Goal: Task Accomplishment & Management: Use online tool/utility

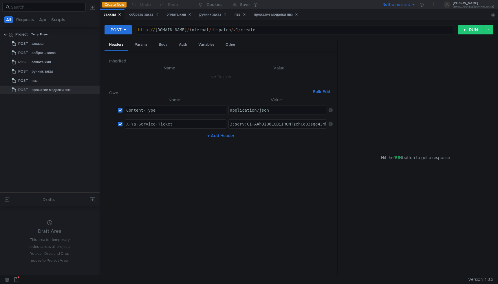
type textarea "3:serv:CI-AAhDI96LGBiIRCMTzehCq33sgg43MkaXU_gE:HfXzB6FCLNlP1xCd3f1Zp_LGBYkVZpQg…"
click at [267, 154] on nz-table "Name Value Content-Type ההההההההההההההההההההההההההההההההההההההההההההההההההההההה…" at bounding box center [220, 183] width 223 height 174
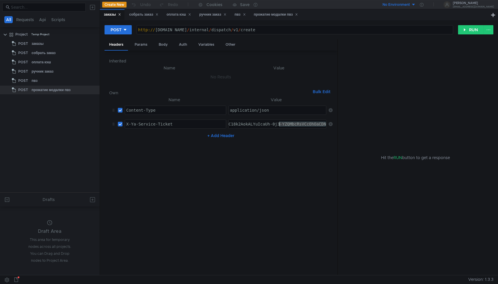
paste textarea "3:serv:CLmAAhCPxsfGBiIRCMTzehCq33sgpe--kaXU_gE:IU4ADu1G9BBPR3S8aExJR9rw6V7qebzr…"
type textarea "3:serv:CLmAAhCPxsfGBiIRCMTzehCq33sgpe--kaXU_gE:IU4ADu1G9BBPR3S8aExJR9rw6V7qebzr…"
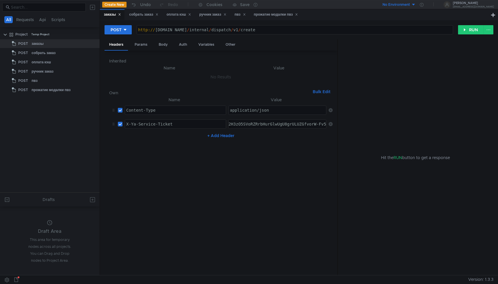
click at [300, 157] on nz-table "Name Value Content-Type ההההההההההההההההההההההההההההההההההההההההההההההההההההההה…" at bounding box center [220, 183] width 223 height 174
click at [161, 45] on div "Body" at bounding box center [163, 44] width 18 height 11
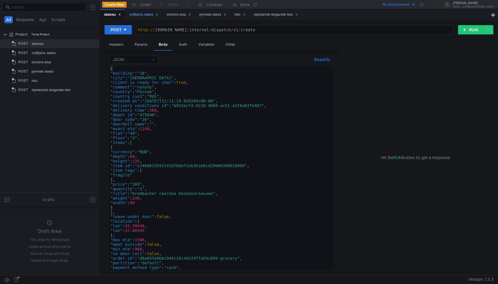
click at [141, 19] on div "собрать заказ" at bounding box center [143, 14] width 37 height 11
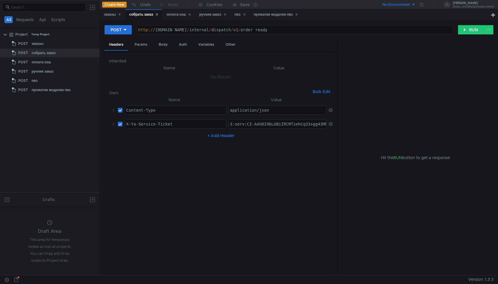
type textarea "3:serv:CI-AAhDI96LGBiIRCMTzehCq33sgg43MkaXU_gE:HfXzB6FCLNlP1xCd3f1Zp_LGBYkVZpQg…"
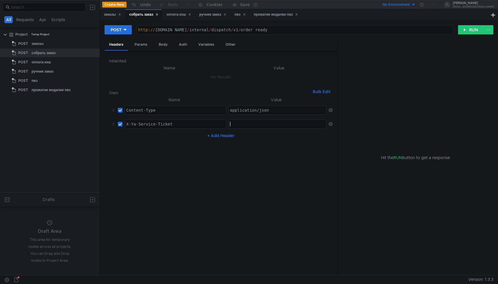
paste textarea "3:serv:CLmAAhCPxsfGBiIRCMTzehCq33sgpe--kaXU_gE:IU4ADu1G9BBPR3S8aExJR9rw6V7qebzr…"
type textarea "3:serv:CLmAAhCPxsfGBiIRCMTzehCq33sgpe--kaXU_gE:IU4ADu1G9BBPR3S8aExJR9rw6V7qebzr…"
click at [214, 178] on nz-table "Name Value Content-Type ההההההההההההההההההההההההההההההההההההההההההההההההההההההה…" at bounding box center [220, 183] width 223 height 174
click at [179, 14] on div "оплата кэш" at bounding box center [178, 15] width 25 height 6
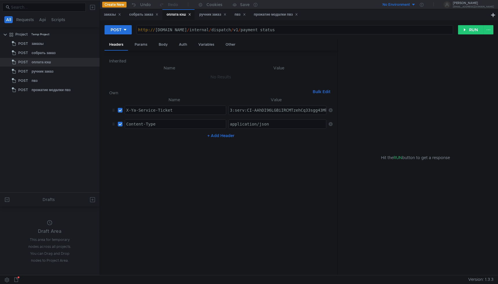
click at [262, 115] on div "3:serv:CI-AAhDI96LGBiIRCMTzehCq33sgg43MkaXU_gE:HfXzB6FCLNlP1xCd3f1Zp_LGBYkVZpQg…" at bounding box center [277, 110] width 98 height 9
type textarea "3:serv:CI-AAhDI96LGBiIRCMTzehCq33sgg43MkaXU_gE:HfXzB6FCLNlP1xCd3f1Zp_LGBYkVZpQg…"
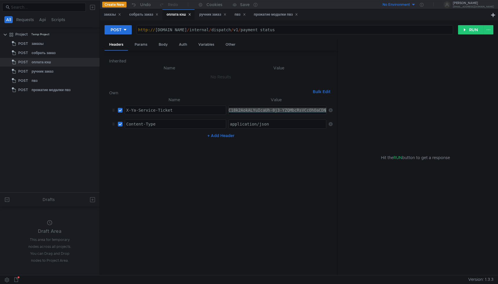
paste textarea "3:serv:CLmAAhCPxsfGBiIRCMTzehCq33sgpe--kaXU_gE:IU4ADu1G9BBPR3S8aExJR9rw6V7qebzr…"
type textarea "3:serv:CLmAAhCPxsfGBiIRCMTzehCq33sgpe--kaXU_gE:IU4ADu1G9BBPR3S8aExJR9rw6V7qebzr…"
click at [277, 173] on nz-table "Name Value X-Ya-Service-Ticket הההההההההההההההההההההההההההההההההההההההההההההההה…" at bounding box center [220, 183] width 223 height 174
click at [214, 14] on div "ручник заказ" at bounding box center [212, 15] width 27 height 6
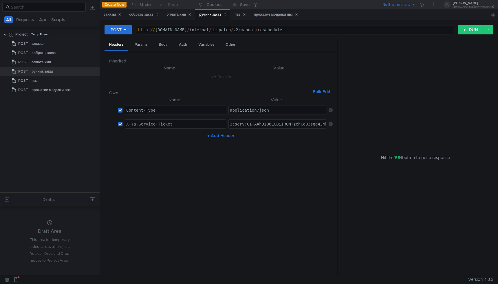
click at [261, 129] on td "3:serv:CI-AAhDI96LGBiIRCMTzehCq33sgg43MkaXU_gE:HfXzB6FCLNlP1xCd3f1Zp_LGBYkVZpQg…" at bounding box center [276, 124] width 100 height 14
type textarea "3:serv:CI-AAhDI96LGBiIRCMTzehCq33sgg43MkaXU_gE:HfXzB6FCLNlP1xCd3f1Zp_LGBYkVZpQg…"
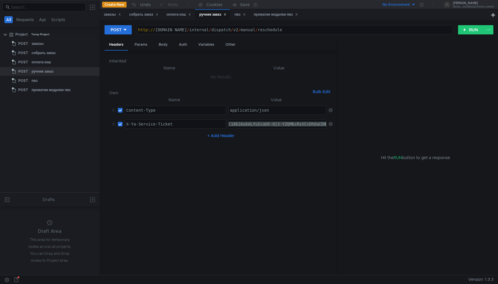
paste textarea "3:serv:CLmAAhCPxsfGBiIRCMTzehCq33sgpe--kaXU_gE:IU4ADu1G9BBPR3S8aExJR9rw6V7qebzr…"
type textarea "3:serv:CLmAAhCPxsfGBiIRCMTzehCq33sgpe--kaXU_gE:IU4ADu1G9BBPR3S8aExJR9rw6V7qebzr…"
click at [277, 167] on nz-table "Name Value Content-Type ההההההההההההההההההההההההההההההההההההההההההההההההההההההה…" at bounding box center [220, 183] width 223 height 174
click at [142, 13] on div "собрать заказ" at bounding box center [143, 15] width 29 height 6
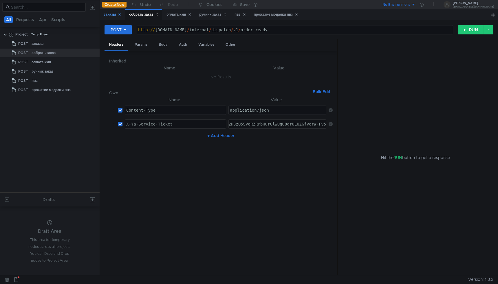
click at [117, 16] on div "заказы" at bounding box center [112, 15] width 17 height 6
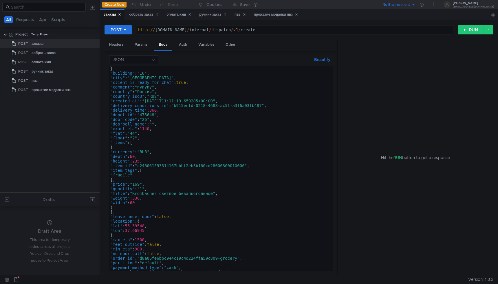
click at [171, 101] on div "{ "building" : "10" , "city" : "Москва" , "client_is_ready_for_chat" : true , "…" at bounding box center [219, 173] width 221 height 214
click at [232, 131] on div "{ "building" : "10" , "city" : "Москва" , "client_is_ready_for_chat" : true , "…" at bounding box center [219, 173] width 221 height 214
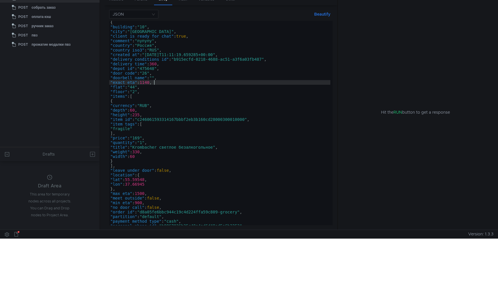
scroll to position [55, 0]
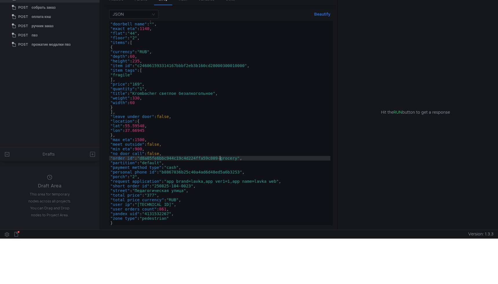
click at [219, 158] on div ""door_code" : "26" , "doorbell_name" : "" , "exact_eta" : 1140 , "flat" : "44" …" at bounding box center [219, 124] width 221 height 214
click at [192, 186] on div ""door_code" : "26" , "doorbell_name" : "" , "exact_eta" : 1140 , "flat" : "44" …" at bounding box center [219, 124] width 221 height 214
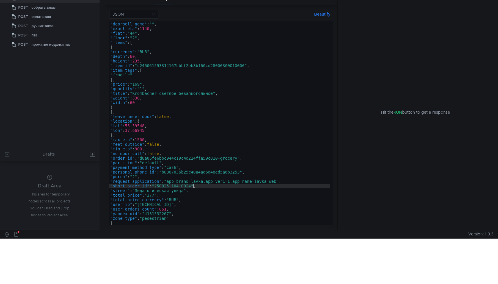
scroll to position [0, 0]
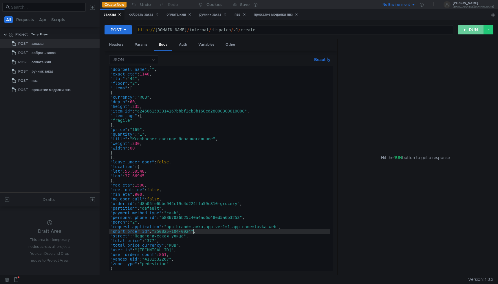
click at [469, 31] on button "RUN" at bounding box center [471, 29] width 26 height 9
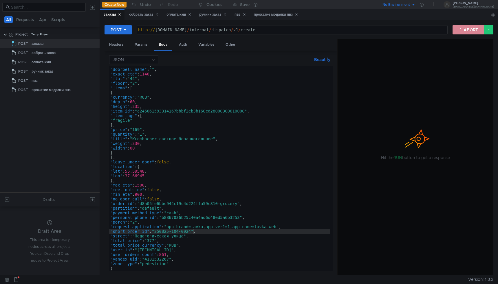
click at [468, 29] on button "ABORT" at bounding box center [467, 29] width 31 height 9
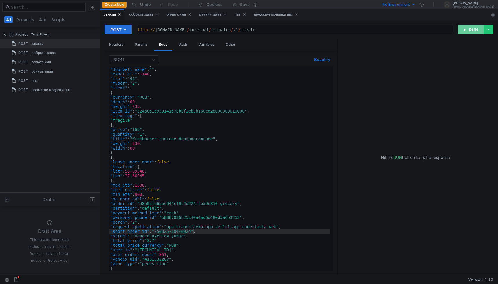
click at [468, 29] on button "RUN" at bounding box center [471, 29] width 26 height 9
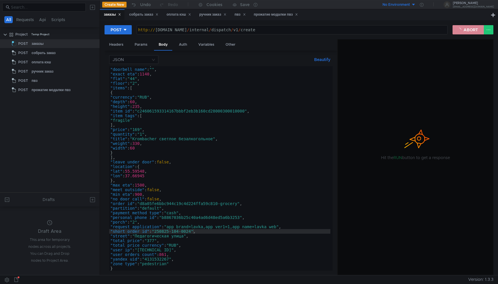
click at [468, 29] on button "ABORT" at bounding box center [467, 29] width 31 height 9
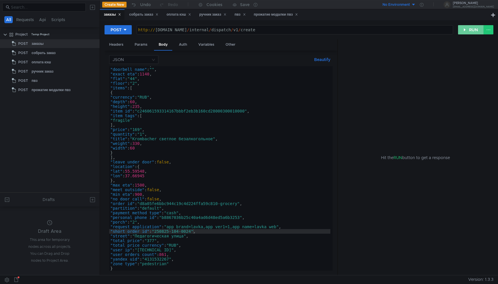
click at [468, 29] on button "RUN" at bounding box center [471, 29] width 26 height 9
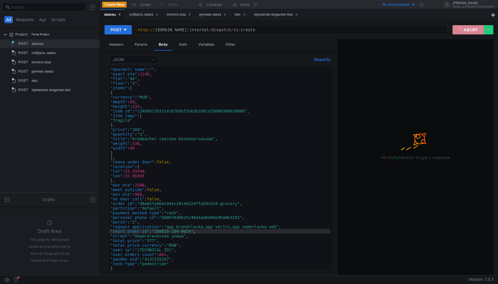
click at [467, 32] on button "ABORT" at bounding box center [467, 29] width 31 height 9
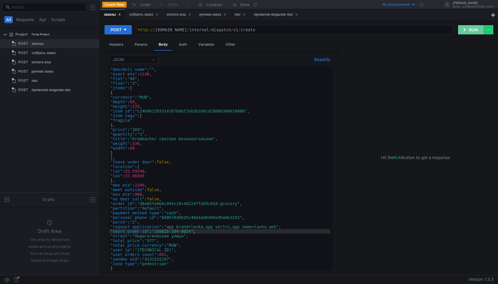
click at [467, 32] on button "RUN" at bounding box center [471, 29] width 26 height 9
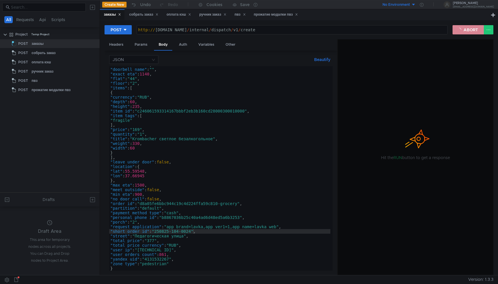
click at [468, 28] on button "ABORT" at bounding box center [467, 29] width 31 height 9
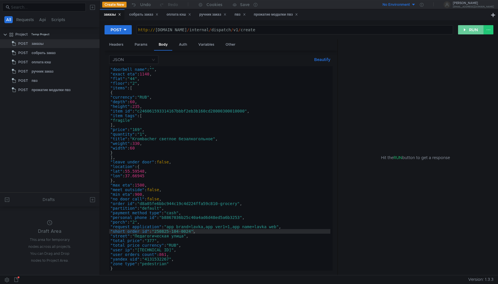
click at [468, 28] on button "RUN" at bounding box center [471, 29] width 26 height 9
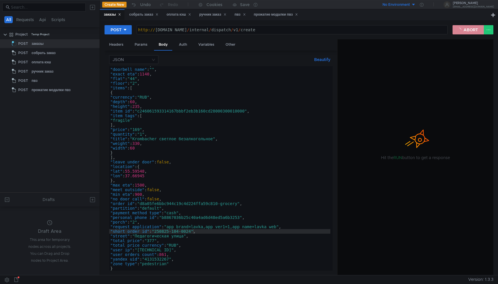
click at [468, 28] on button "ABORT" at bounding box center [467, 29] width 31 height 9
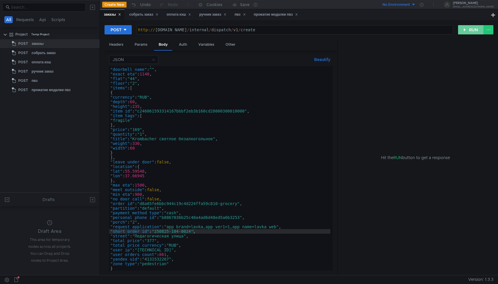
click at [468, 28] on button "RUN" at bounding box center [471, 29] width 26 height 9
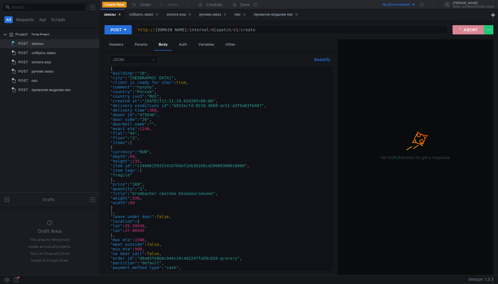
click at [470, 29] on button "ABORT" at bounding box center [467, 29] width 31 height 9
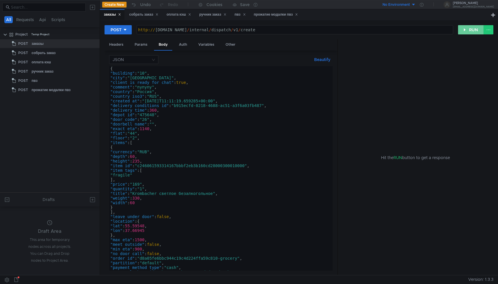
click at [470, 29] on button "RUN" at bounding box center [471, 29] width 26 height 9
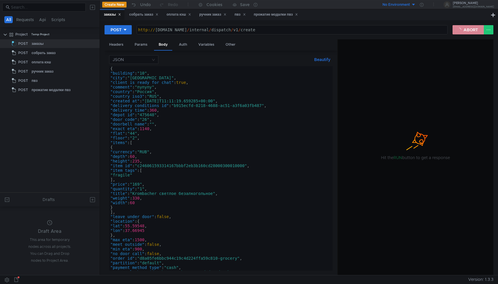
click at [470, 29] on button "ABORT" at bounding box center [467, 29] width 31 height 9
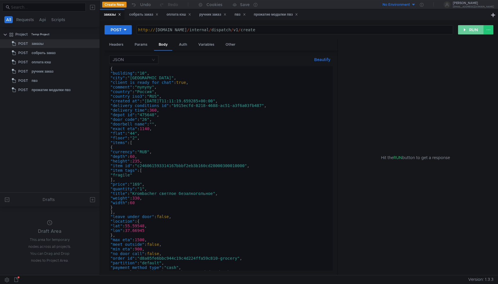
click at [470, 29] on button "RUN" at bounding box center [471, 29] width 26 height 9
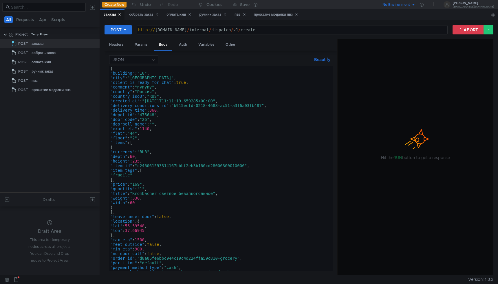
click at [451, 12] on div "заказы собрать заказ оплата кэш ручник заказ пвз прожатие модалки пвз" at bounding box center [294, 14] width 389 height 11
click at [462, 25] on button "ABORT" at bounding box center [467, 29] width 31 height 9
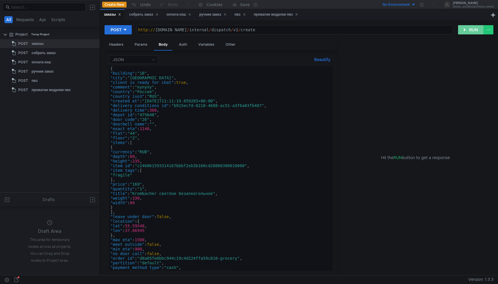
click at [462, 25] on button "RUN" at bounding box center [471, 29] width 26 height 9
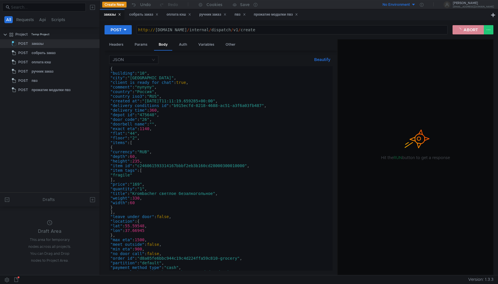
click at [468, 28] on button "ABORT" at bounding box center [467, 29] width 31 height 9
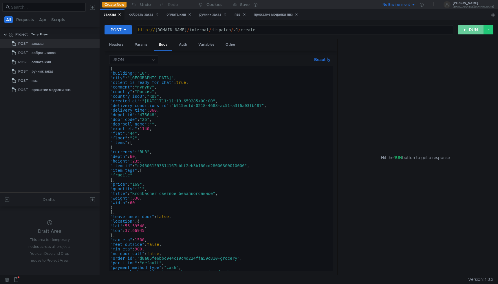
click at [468, 28] on button "RUN" at bounding box center [471, 29] width 26 height 9
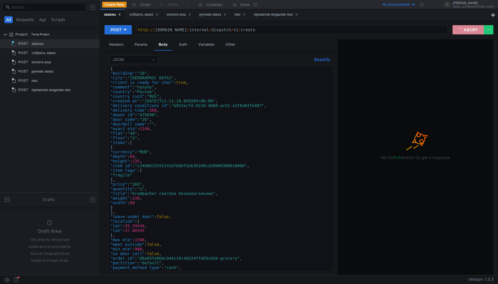
click at [464, 28] on button "ABORT" at bounding box center [467, 29] width 31 height 9
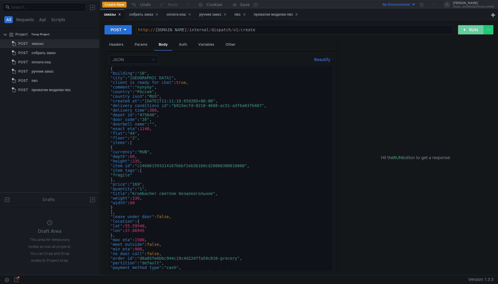
click at [464, 28] on button "RUN" at bounding box center [471, 29] width 26 height 9
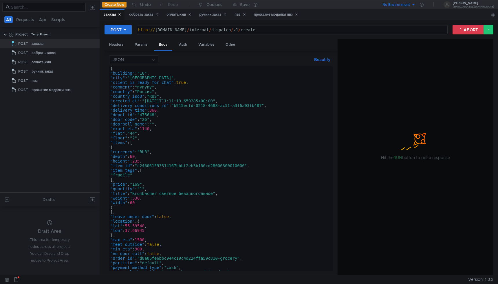
click at [495, 30] on div "POST http:// grocery-dispatch.lavka.tst.yandex.net / internal / dispatch / v1 /…" at bounding box center [299, 147] width 398 height 255
click at [463, 34] on div "POST http:// grocery-dispatch.lavka.tst.yandex.net / internal / dispatch / v1 /…" at bounding box center [298, 32] width 389 height 14
click at [466, 32] on button "ABORT" at bounding box center [467, 29] width 31 height 9
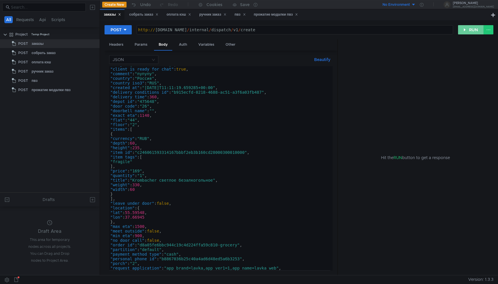
scroll to position [55, 0]
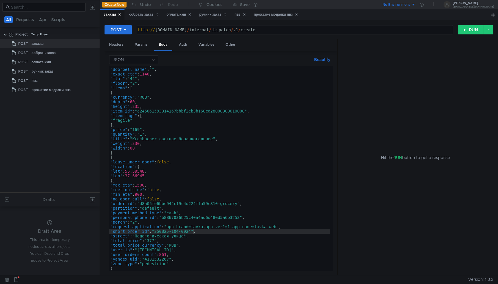
click at [219, 203] on div ""door_code" : "26" , "doorbell_name" : "" , "exact_eta" : 1140 , "flat" : "44" …" at bounding box center [219, 169] width 221 height 214
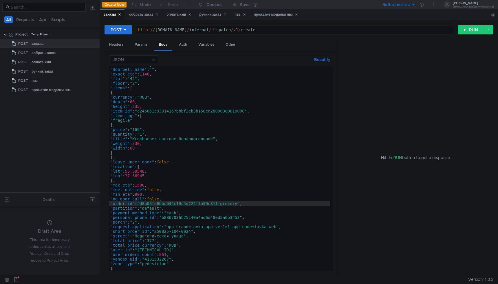
scroll to position [0, 8]
click at [194, 232] on div ""door_code" : "26" , "doorbell_name" : "" , "exact_eta" : 1140 , "flat" : "44" …" at bounding box center [219, 169] width 221 height 214
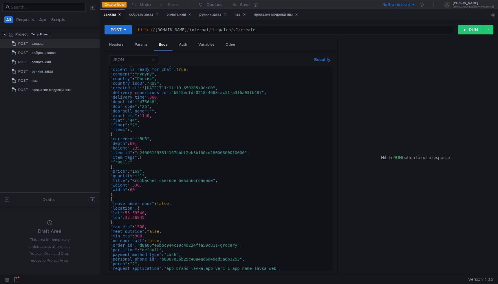
scroll to position [0, 0]
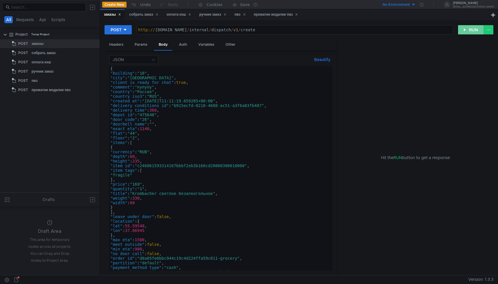
type textarea ""short_order_id": "250825-104-0025","
click at [466, 33] on button "RUN" at bounding box center [471, 29] width 26 height 9
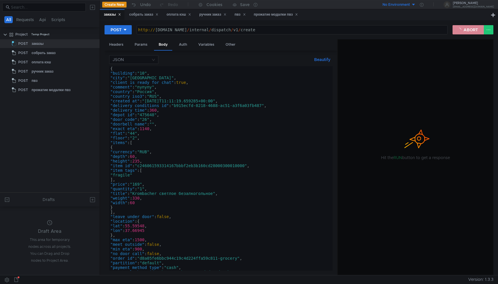
click at [466, 33] on button "ABORT" at bounding box center [467, 29] width 31 height 9
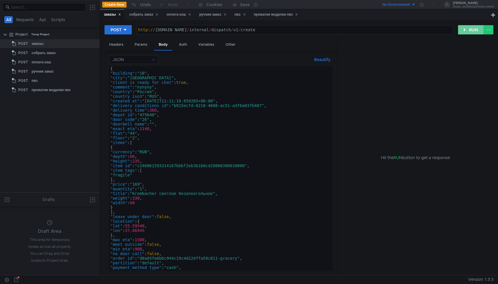
click at [466, 33] on button "RUN" at bounding box center [471, 29] width 26 height 9
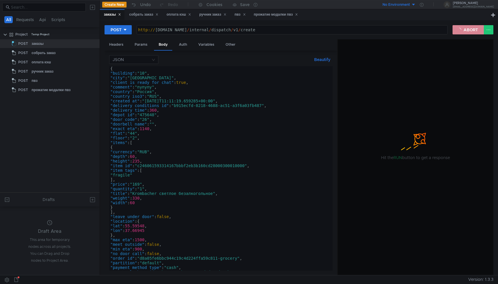
click at [466, 33] on button "ABORT" at bounding box center [467, 29] width 31 height 9
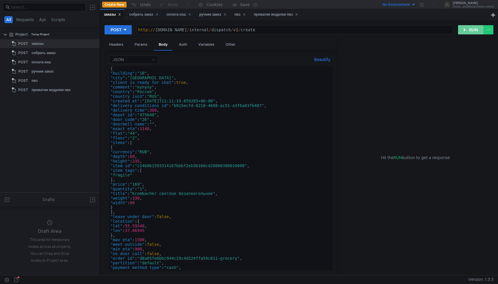
click at [466, 33] on button "RUN" at bounding box center [471, 29] width 26 height 9
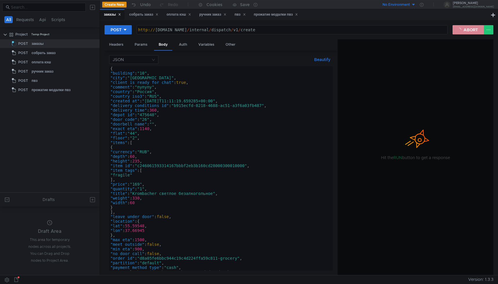
click at [462, 31] on button "ABORT" at bounding box center [467, 29] width 31 height 9
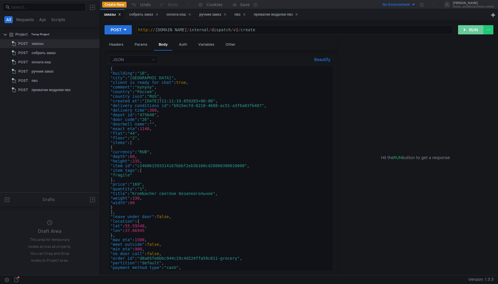
click at [462, 31] on button "RUN" at bounding box center [471, 29] width 26 height 9
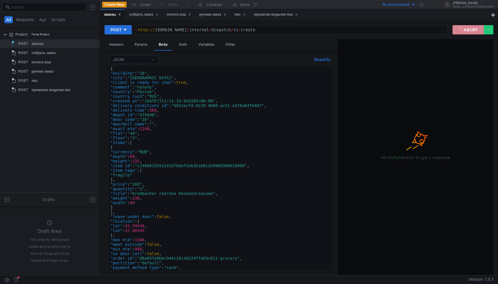
click at [466, 32] on button "ABORT" at bounding box center [467, 29] width 31 height 9
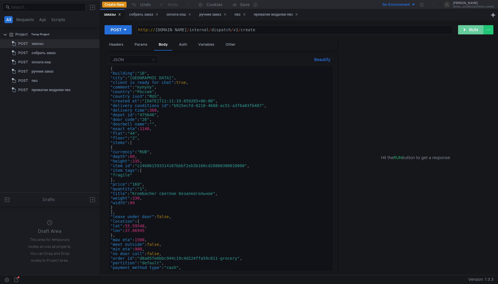
click at [466, 32] on button "RUN" at bounding box center [471, 29] width 26 height 9
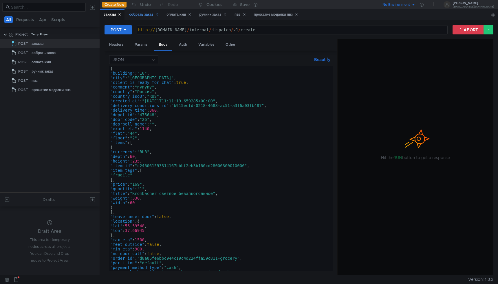
click at [147, 19] on div "собрать заказ" at bounding box center [143, 14] width 37 height 11
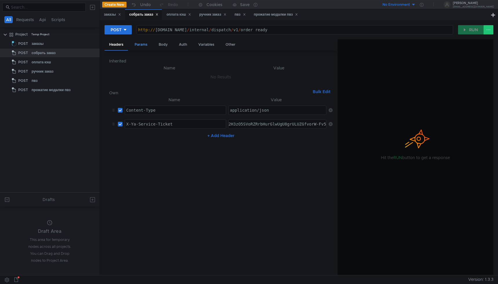
click at [146, 45] on div "Params" at bounding box center [141, 44] width 22 height 11
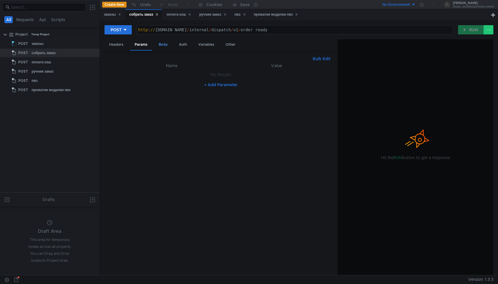
click at [160, 42] on div "Body" at bounding box center [163, 44] width 18 height 11
click at [179, 16] on div "оплата кэш" at bounding box center [178, 15] width 25 height 6
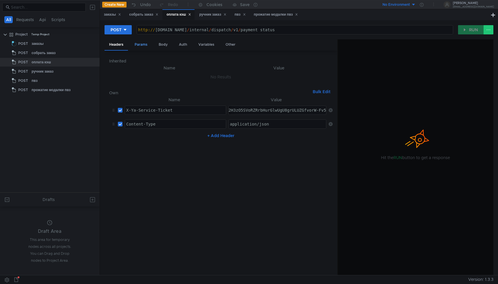
click at [144, 45] on div "Params" at bounding box center [141, 44] width 22 height 11
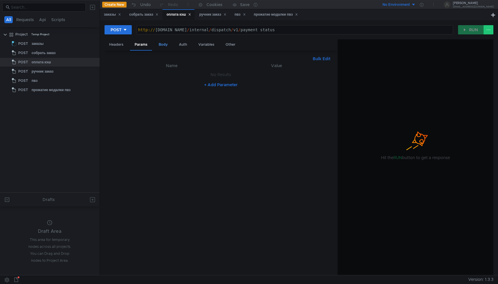
click at [156, 45] on div "Body" at bounding box center [163, 44] width 18 height 11
click at [113, 18] on div "заказы" at bounding box center [112, 14] width 25 height 11
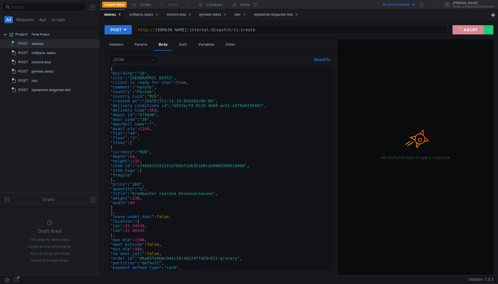
click at [475, 32] on button "ABORT" at bounding box center [467, 29] width 31 height 9
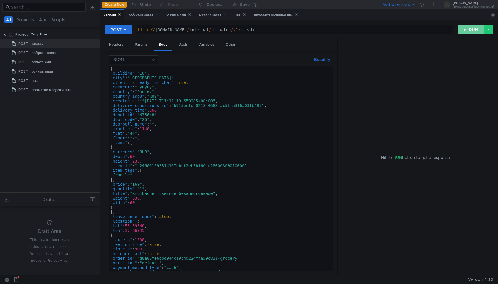
click at [475, 32] on button "RUN" at bounding box center [471, 29] width 26 height 9
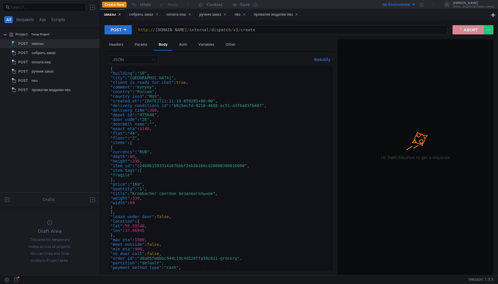
click at [475, 32] on button "ABORT" at bounding box center [467, 29] width 31 height 9
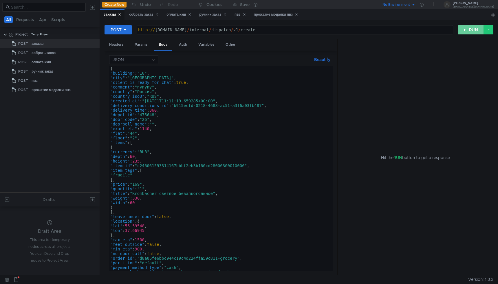
click at [475, 32] on button "RUN" at bounding box center [471, 29] width 26 height 9
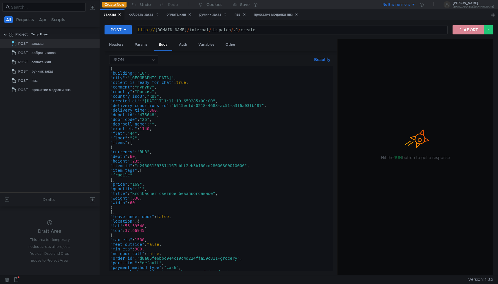
click at [475, 32] on button "ABORT" at bounding box center [467, 29] width 31 height 9
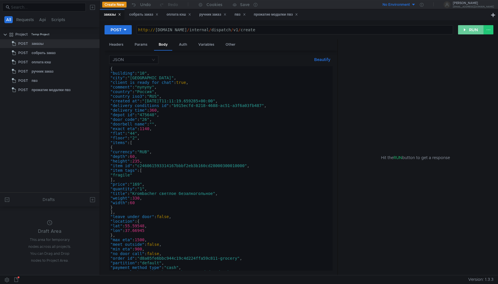
click at [475, 32] on button "RUN" at bounding box center [471, 29] width 26 height 9
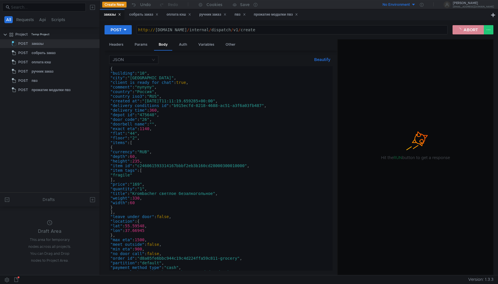
click at [457, 32] on button "ABORT" at bounding box center [467, 29] width 31 height 9
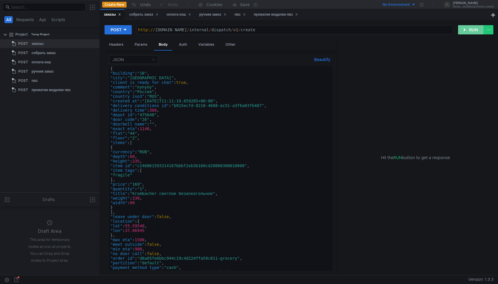
click at [458, 32] on button "RUN" at bounding box center [471, 29] width 26 height 9
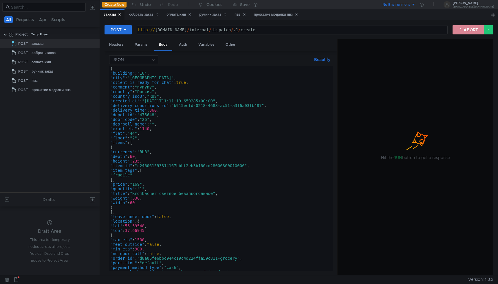
click at [457, 32] on button "ABORT" at bounding box center [467, 29] width 31 height 9
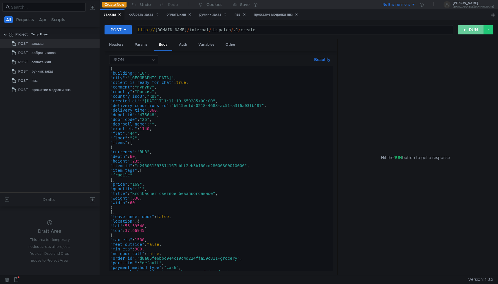
click at [458, 32] on button "RUN" at bounding box center [471, 29] width 26 height 9
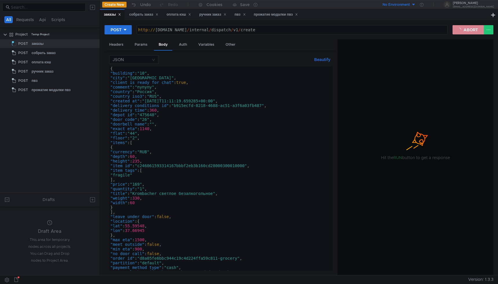
click at [458, 31] on button "ABORT" at bounding box center [467, 29] width 31 height 9
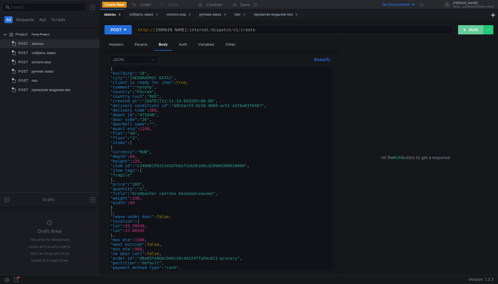
click at [458, 31] on button "RUN" at bounding box center [471, 29] width 26 height 9
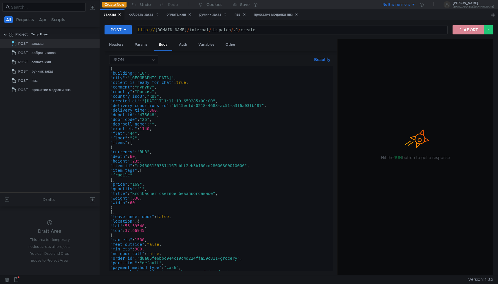
click at [464, 29] on button "ABORT" at bounding box center [467, 29] width 31 height 9
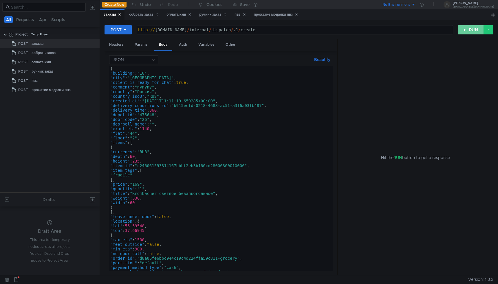
click at [464, 29] on button "RUN" at bounding box center [471, 29] width 26 height 9
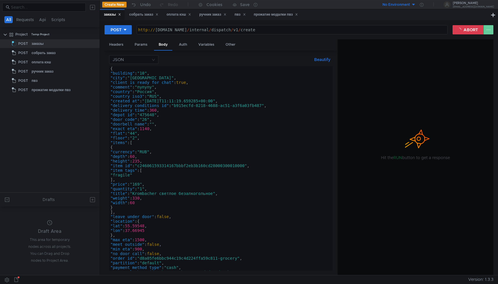
click at [490, 29] on button at bounding box center [488, 29] width 10 height 9
click at [472, 31] on div at bounding box center [249, 142] width 498 height 284
click at [472, 31] on button "ABORT" at bounding box center [467, 29] width 31 height 9
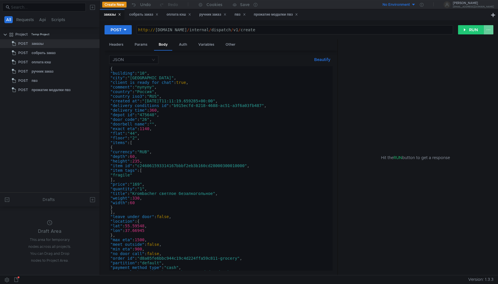
click at [488, 31] on button at bounding box center [488, 29] width 10 height 9
click at [478, 41] on span "Disable node" at bounding box center [476, 41] width 25 height 5
click at [470, 32] on button "RUN" at bounding box center [471, 29] width 26 height 9
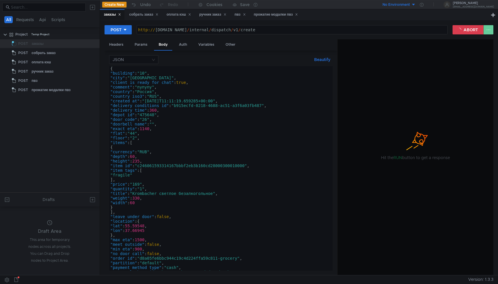
click at [488, 30] on button at bounding box center [488, 29] width 10 height 9
click at [472, 43] on div at bounding box center [415, 157] width 155 height 236
click at [471, 32] on div at bounding box center [249, 142] width 498 height 284
click at [471, 32] on button "ABORT" at bounding box center [467, 29] width 31 height 9
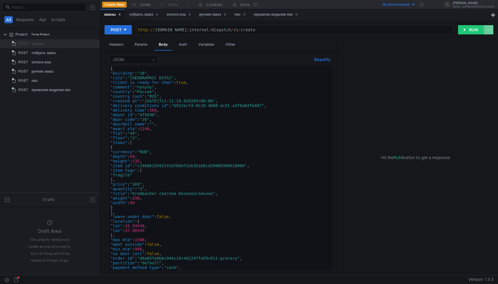
click at [488, 32] on button at bounding box center [488, 29] width 10 height 9
click at [475, 42] on span "Enable node" at bounding box center [478, 41] width 24 height 5
click at [474, 30] on button "RUN" at bounding box center [471, 29] width 26 height 9
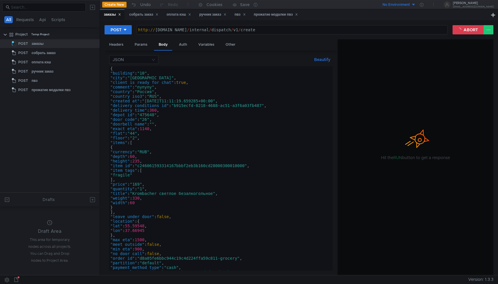
click at [399, 157] on div at bounding box center [415, 157] width 155 height 236
click at [469, 31] on button "ABORT" at bounding box center [467, 29] width 31 height 9
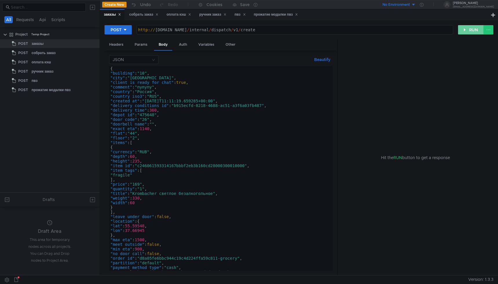
click at [469, 31] on button "RUN" at bounding box center [471, 29] width 26 height 9
click at [469, 31] on button "ABORT" at bounding box center [467, 29] width 31 height 9
click at [469, 31] on button "RUN" at bounding box center [471, 29] width 26 height 9
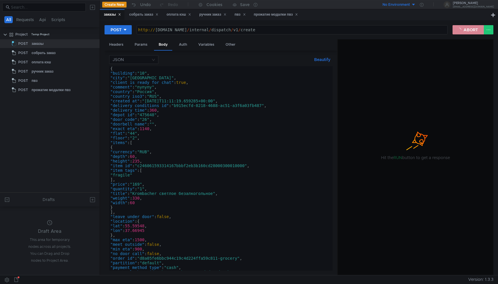
click at [462, 30] on button "ABORT" at bounding box center [467, 29] width 31 height 9
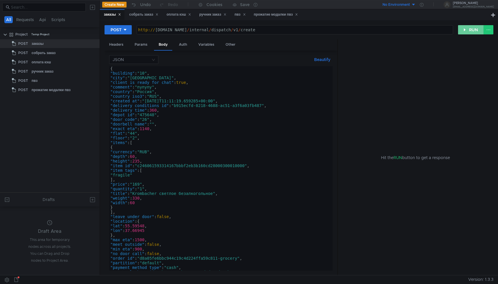
click at [462, 30] on button "RUN" at bounding box center [471, 29] width 26 height 9
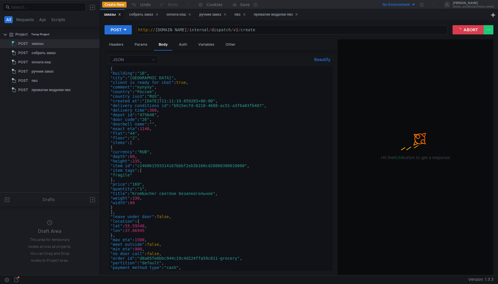
click at [415, 4] on button "No Environment" at bounding box center [395, 4] width 40 height 9
click at [432, 45] on div at bounding box center [415, 157] width 155 height 236
click at [468, 28] on div at bounding box center [249, 142] width 498 height 284
click at [465, 31] on button "ABORT" at bounding box center [467, 29] width 31 height 9
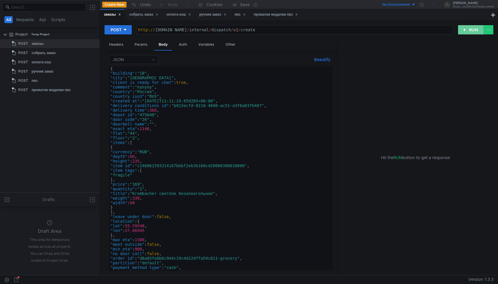
click at [472, 32] on button "RUN" at bounding box center [471, 29] width 26 height 9
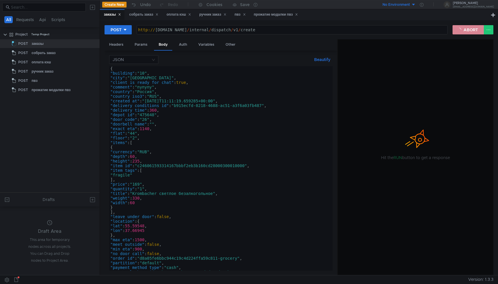
click at [465, 30] on button "ABORT" at bounding box center [467, 29] width 31 height 9
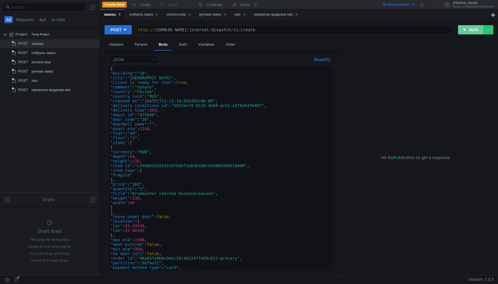
click at [465, 30] on button "RUN" at bounding box center [471, 29] width 26 height 9
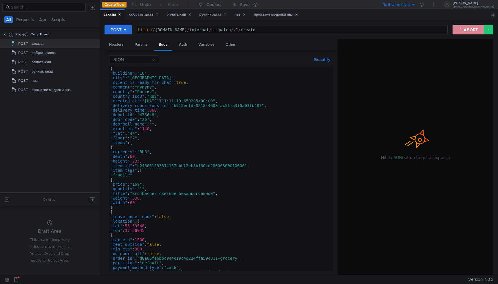
click at [465, 30] on button "ABORT" at bounding box center [467, 29] width 31 height 9
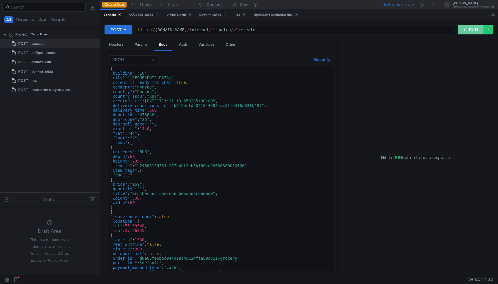
click at [465, 30] on button "RUN" at bounding box center [471, 29] width 26 height 9
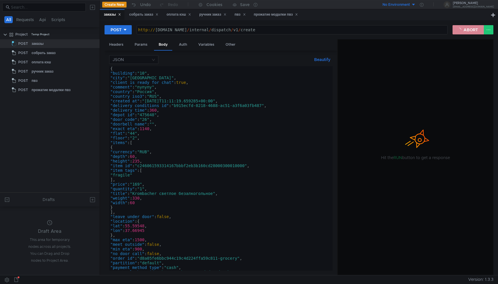
click at [465, 30] on button "ABORT" at bounding box center [467, 29] width 31 height 9
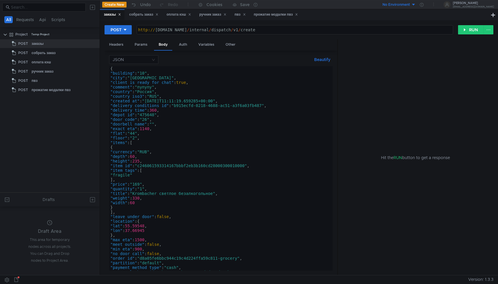
click at [465, 30] on button "RUN" at bounding box center [471, 29] width 26 height 9
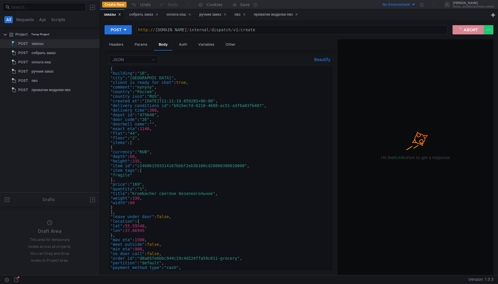
click at [465, 30] on button "ABORT" at bounding box center [467, 29] width 31 height 9
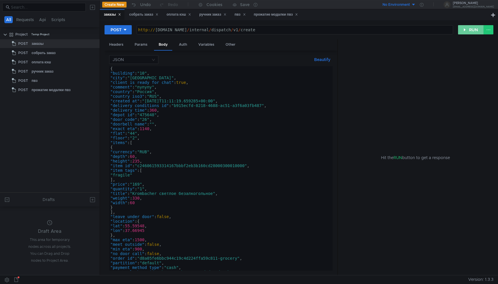
click at [470, 32] on button "RUN" at bounding box center [471, 29] width 26 height 9
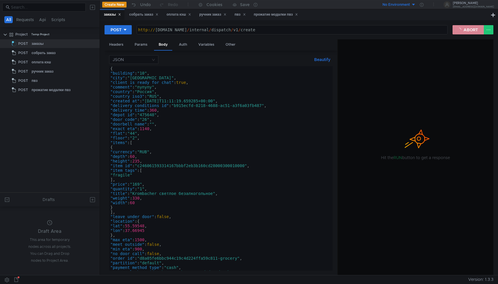
click at [470, 32] on button "ABORT" at bounding box center [467, 29] width 31 height 9
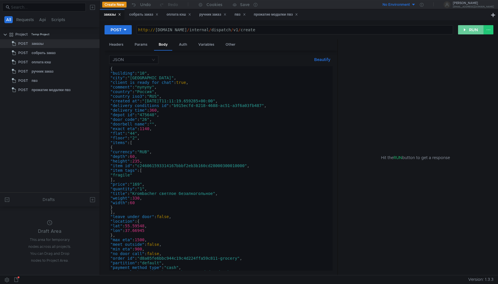
click at [470, 32] on button "RUN" at bounding box center [471, 29] width 26 height 9
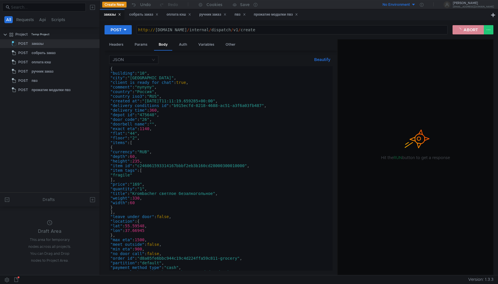
click at [470, 32] on button "ABORT" at bounding box center [467, 29] width 31 height 9
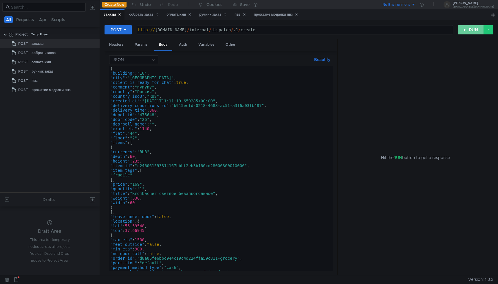
click at [470, 32] on button "RUN" at bounding box center [471, 29] width 26 height 9
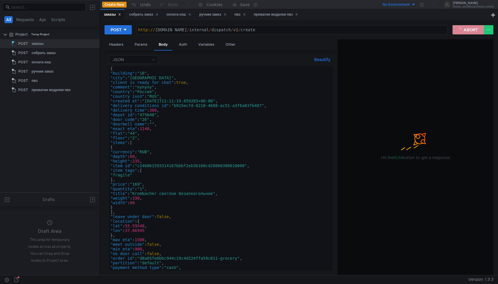
click at [462, 29] on button "ABORT" at bounding box center [467, 29] width 31 height 9
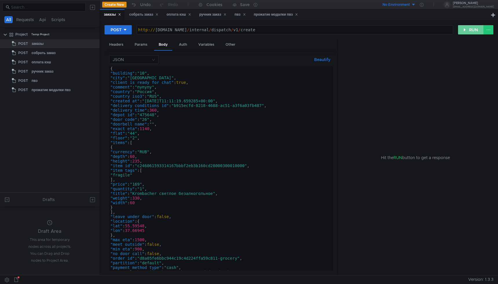
click at [462, 29] on button "RUN" at bounding box center [471, 29] width 26 height 9
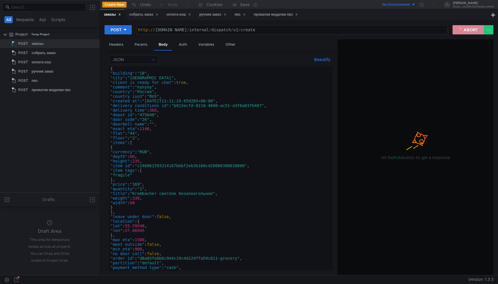
click at [462, 29] on button "ABORT" at bounding box center [467, 29] width 31 height 9
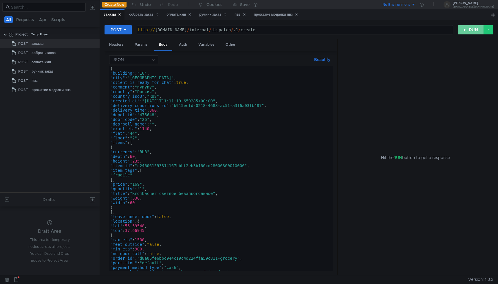
click at [462, 29] on button "RUN" at bounding box center [471, 29] width 26 height 9
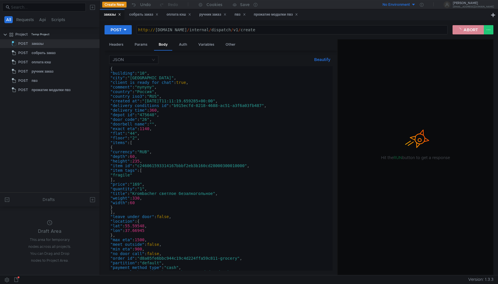
click at [462, 29] on button "ABORT" at bounding box center [467, 29] width 31 height 9
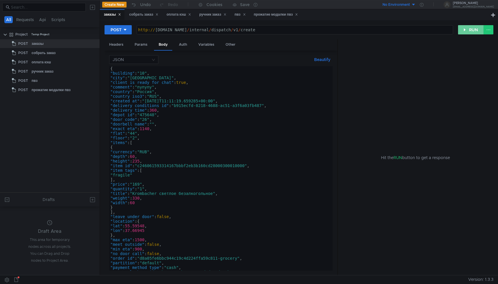
click at [462, 29] on button "RUN" at bounding box center [471, 29] width 26 height 9
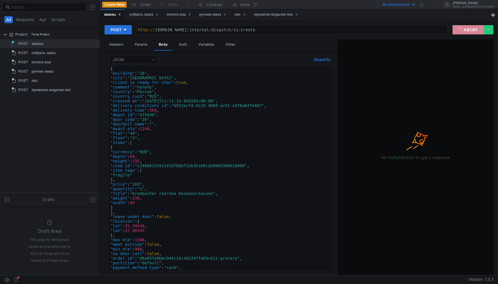
click at [462, 29] on button "ABORT" at bounding box center [467, 29] width 31 height 9
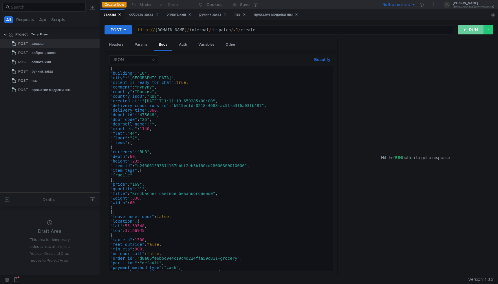
click at [462, 29] on button "RUN" at bounding box center [471, 29] width 26 height 9
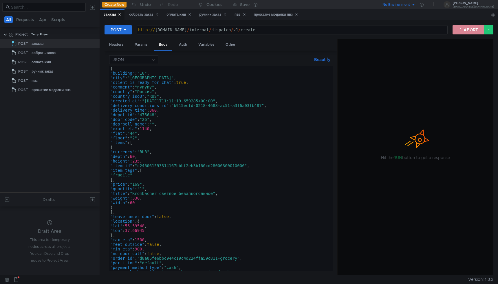
click at [462, 29] on button "ABORT" at bounding box center [467, 29] width 31 height 9
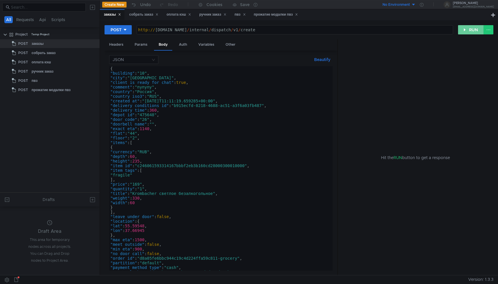
click at [462, 29] on button "RUN" at bounding box center [471, 29] width 26 height 9
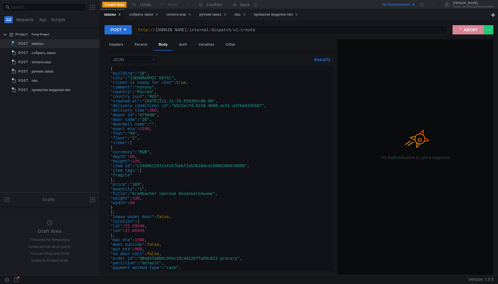
click at [462, 29] on button "ABORT" at bounding box center [467, 29] width 31 height 9
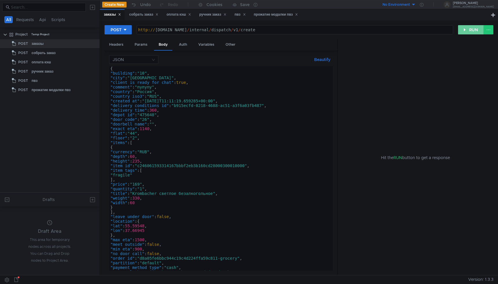
click at [462, 29] on button "RUN" at bounding box center [471, 29] width 26 height 9
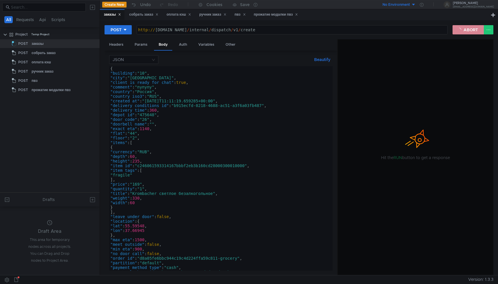
click at [462, 29] on button "ABORT" at bounding box center [467, 29] width 31 height 9
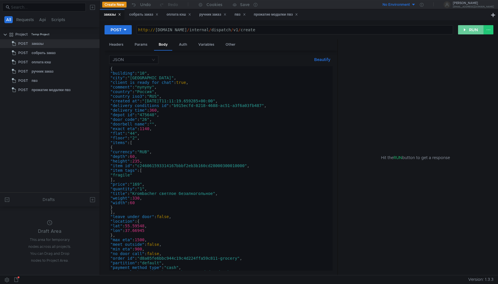
click at [462, 29] on button "RUN" at bounding box center [471, 29] width 26 height 9
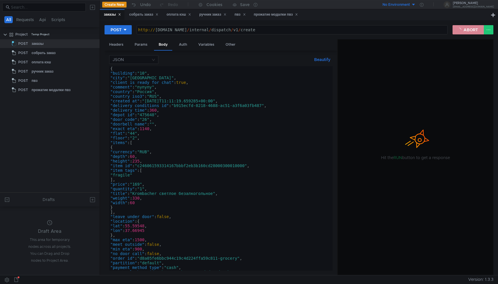
click at [462, 29] on button "ABORT" at bounding box center [467, 29] width 31 height 9
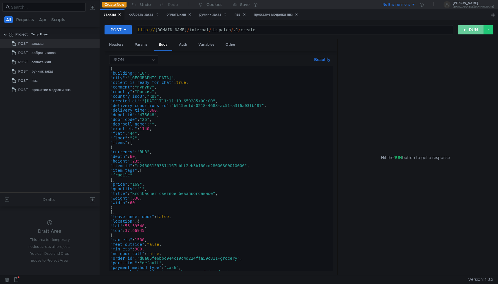
click at [462, 29] on button "RUN" at bounding box center [471, 29] width 26 height 9
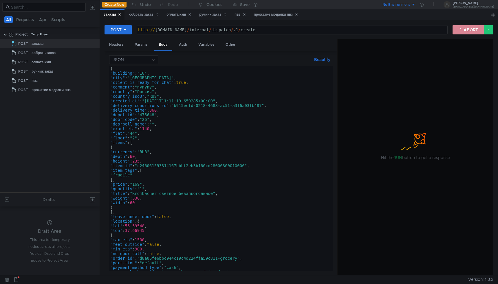
click at [462, 29] on button "ABORT" at bounding box center [467, 29] width 31 height 9
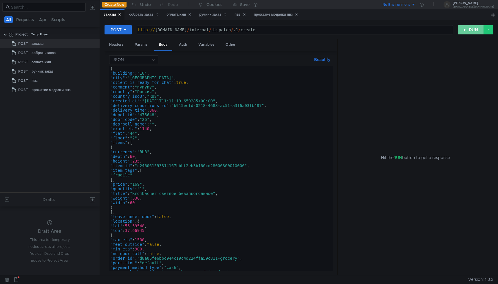
click at [462, 29] on button "RUN" at bounding box center [471, 29] width 26 height 9
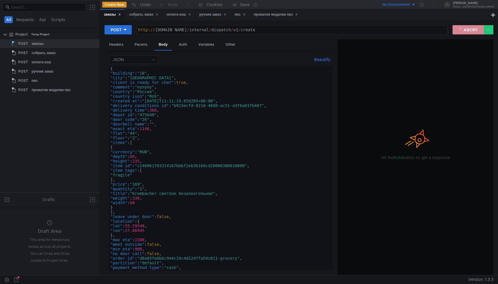
click at [462, 29] on button "ABORT" at bounding box center [467, 29] width 31 height 9
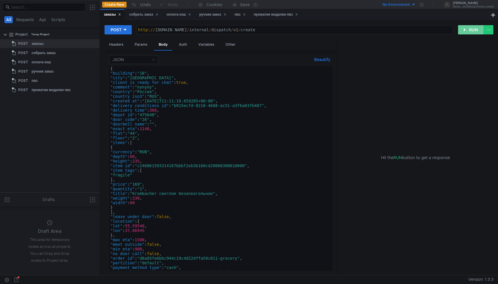
click at [462, 29] on button "RUN" at bounding box center [471, 29] width 26 height 9
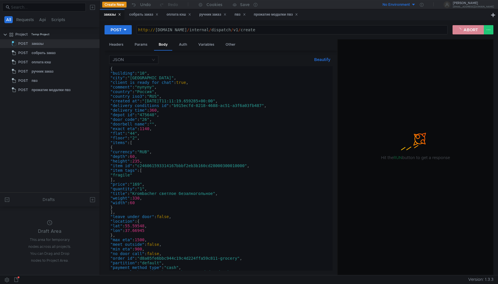
click at [462, 29] on button "ABORT" at bounding box center [467, 29] width 31 height 9
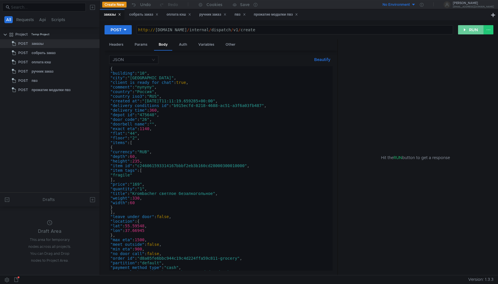
click at [462, 29] on button "RUN" at bounding box center [471, 29] width 26 height 9
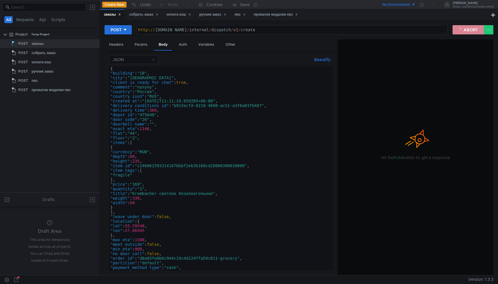
click at [462, 29] on button "ABORT" at bounding box center [467, 29] width 31 height 9
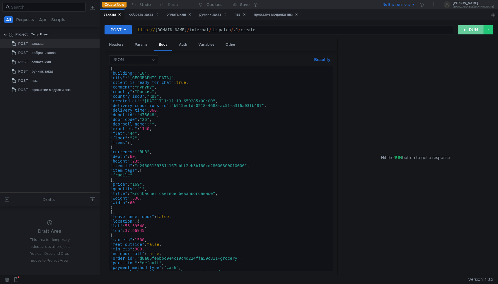
click at [462, 29] on button "RUN" at bounding box center [471, 29] width 26 height 9
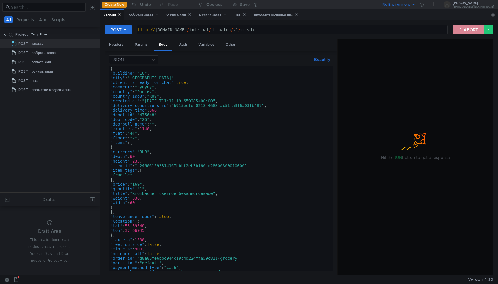
click at [462, 29] on button "ABORT" at bounding box center [467, 29] width 31 height 9
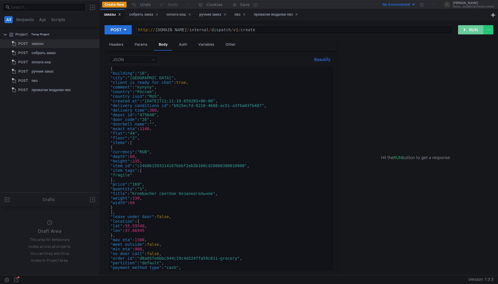
click at [462, 29] on button "RUN" at bounding box center [471, 29] width 26 height 9
click at [462, 28] on button "RUN" at bounding box center [471, 29] width 26 height 9
click at [462, 27] on button "RUN" at bounding box center [471, 29] width 26 height 9
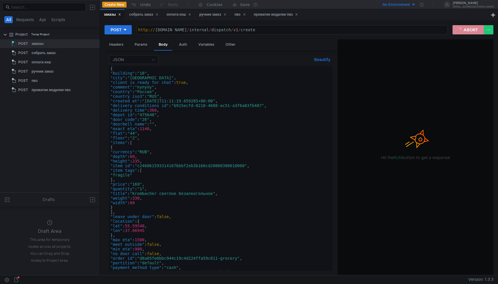
click at [462, 27] on button "ABORT" at bounding box center [467, 29] width 31 height 9
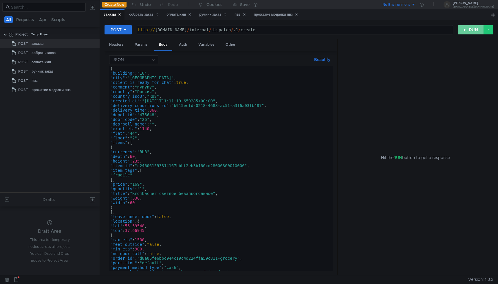
click at [462, 27] on button "RUN" at bounding box center [471, 29] width 26 height 9
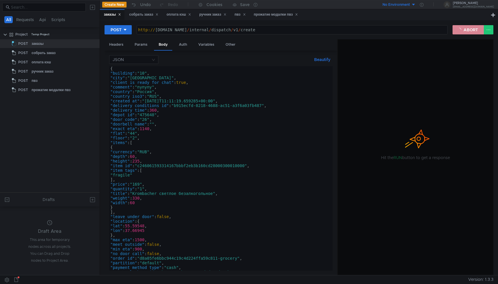
click at [462, 27] on button "ABORT" at bounding box center [467, 29] width 31 height 9
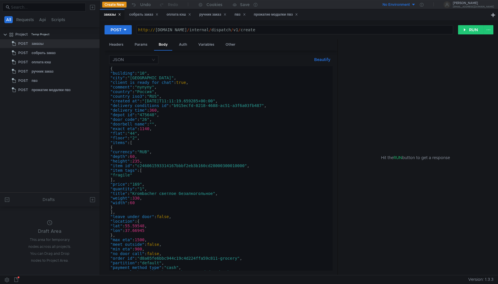
click at [458, 22] on div "POST http:// [DOMAIN_NAME] / internal / dispatch / v1 / create הההההההההההההההה…" at bounding box center [299, 147] width 398 height 255
click at [461, 29] on button "RUN" at bounding box center [471, 29] width 26 height 9
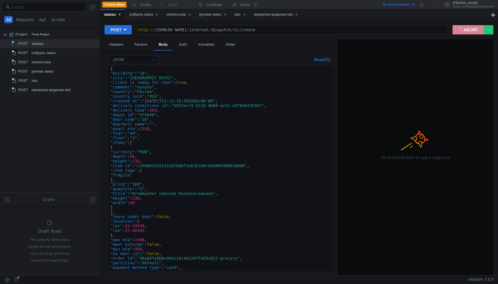
click at [469, 30] on button "ABORT" at bounding box center [467, 29] width 31 height 9
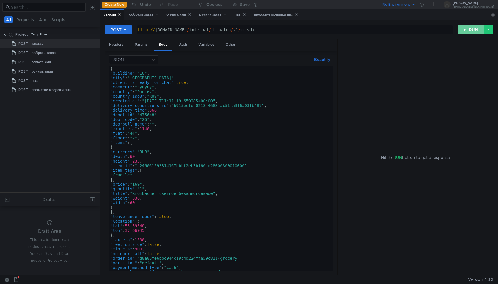
click at [469, 30] on button "RUN" at bounding box center [471, 29] width 26 height 9
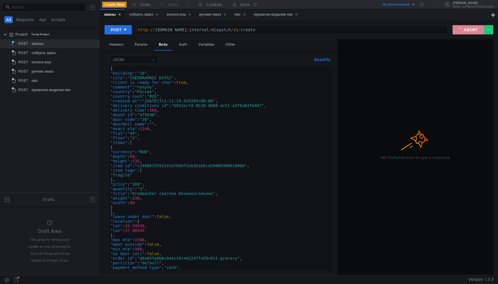
click at [469, 30] on button "ABORT" at bounding box center [467, 29] width 31 height 9
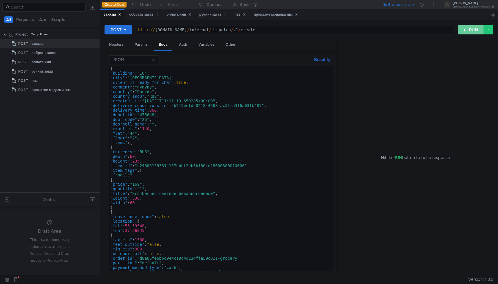
click at [469, 30] on button "RUN" at bounding box center [471, 29] width 26 height 9
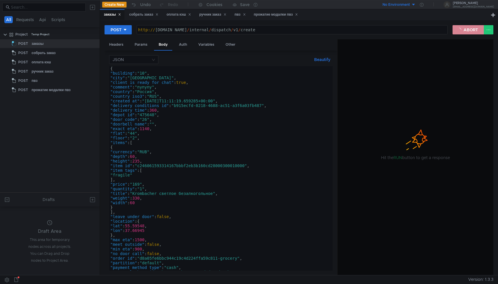
click at [469, 30] on button "ABORT" at bounding box center [467, 29] width 31 height 9
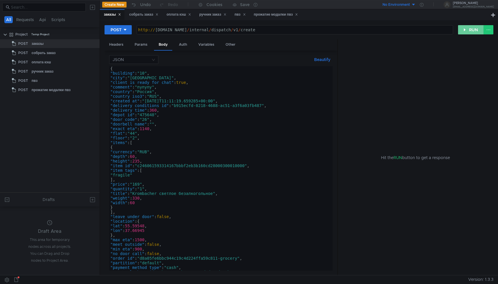
click at [469, 30] on button "RUN" at bounding box center [471, 29] width 26 height 9
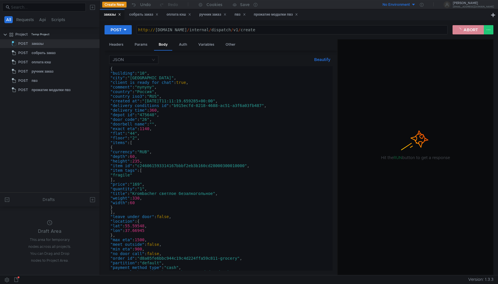
click at [469, 30] on button "ABORT" at bounding box center [467, 29] width 31 height 9
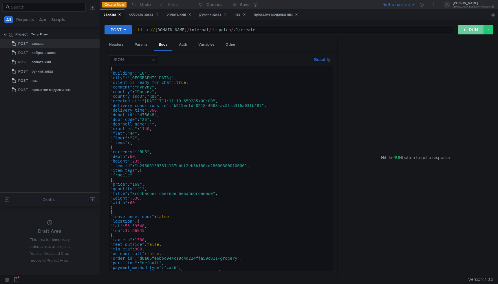
click at [469, 30] on button "RUN" at bounding box center [471, 29] width 26 height 9
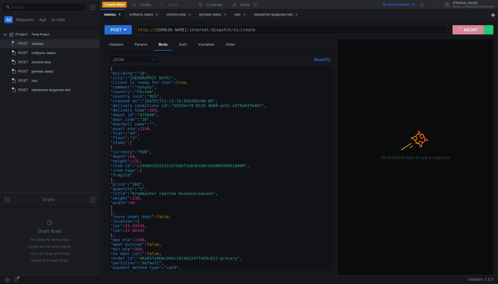
click at [469, 30] on button "ABORT" at bounding box center [467, 29] width 31 height 9
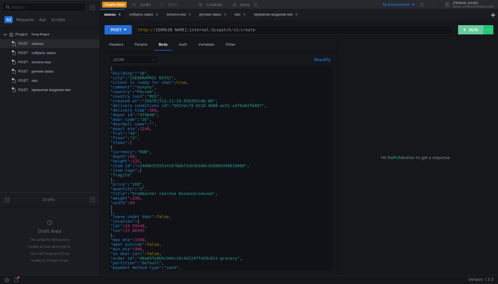
click at [469, 30] on button "RUN" at bounding box center [471, 29] width 26 height 9
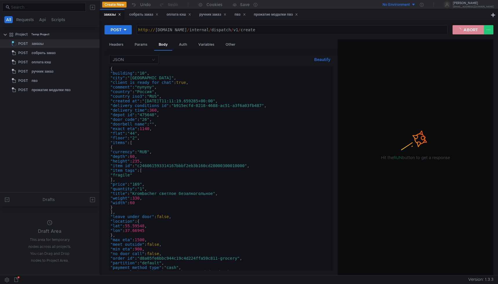
click at [469, 30] on button "ABORT" at bounding box center [467, 29] width 31 height 9
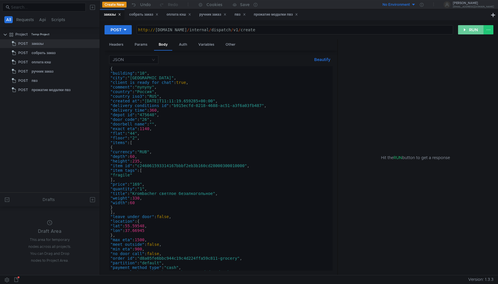
click at [469, 30] on button "RUN" at bounding box center [471, 29] width 26 height 9
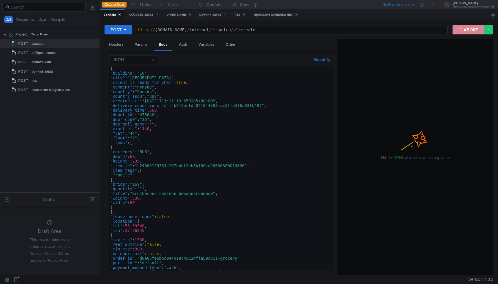
click at [469, 30] on button "ABORT" at bounding box center [467, 29] width 31 height 9
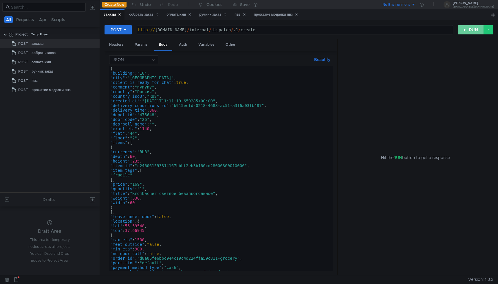
click at [467, 30] on button "RUN" at bounding box center [471, 29] width 26 height 9
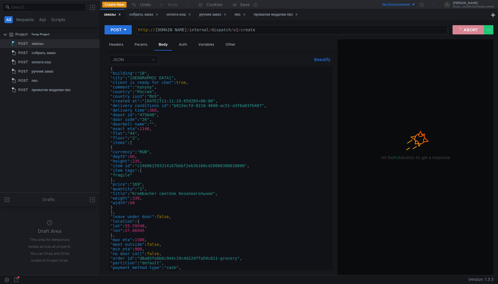
click at [467, 30] on button "ABORT" at bounding box center [467, 29] width 31 height 9
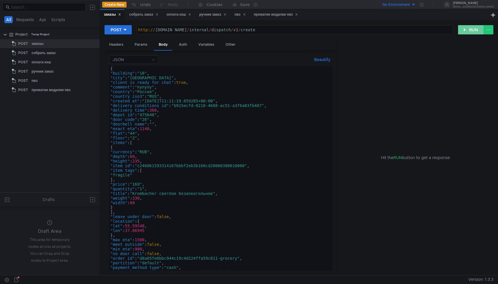
click at [467, 30] on button "RUN" at bounding box center [471, 29] width 26 height 9
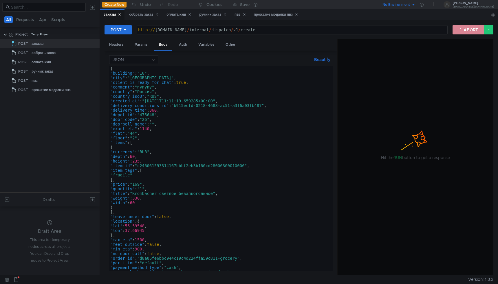
click at [467, 30] on button "ABORT" at bounding box center [467, 29] width 31 height 9
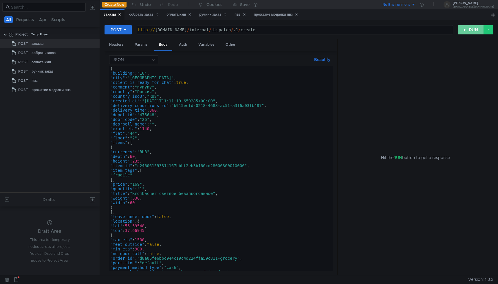
click at [467, 30] on button "RUN" at bounding box center [471, 29] width 26 height 9
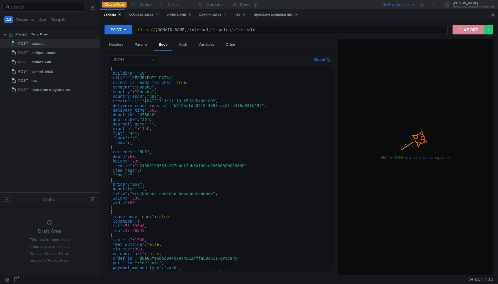
click at [467, 30] on button "ABORT" at bounding box center [467, 29] width 31 height 9
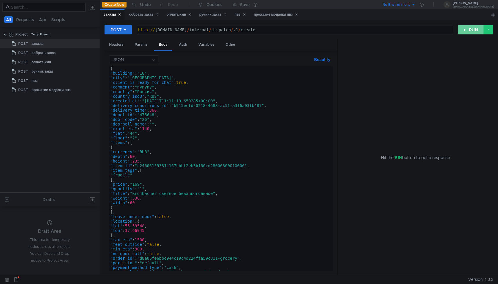
click at [467, 30] on button "RUN" at bounding box center [471, 29] width 26 height 9
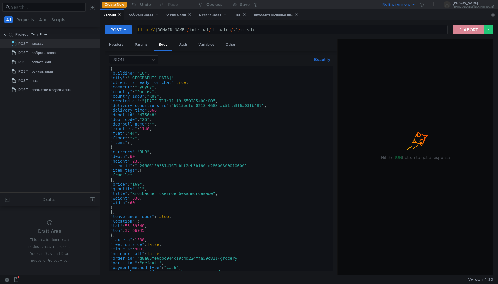
click at [467, 30] on button "ABORT" at bounding box center [467, 29] width 31 height 9
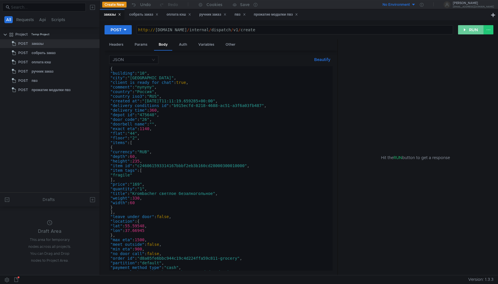
click at [467, 30] on button "RUN" at bounding box center [471, 29] width 26 height 9
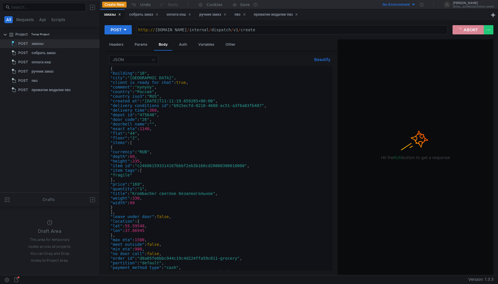
click at [467, 30] on button "ABORT" at bounding box center [467, 29] width 31 height 9
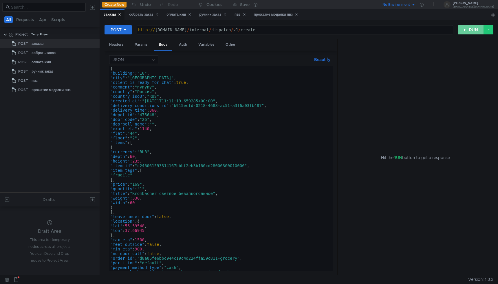
click at [467, 30] on button "RUN" at bounding box center [471, 29] width 26 height 9
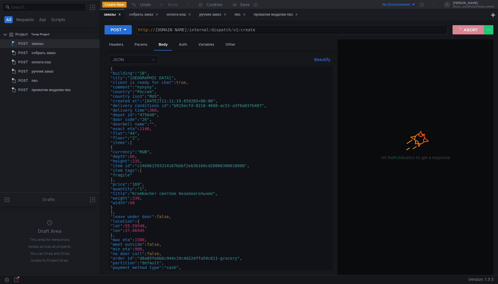
click at [467, 30] on button "ABORT" at bounding box center [467, 29] width 31 height 9
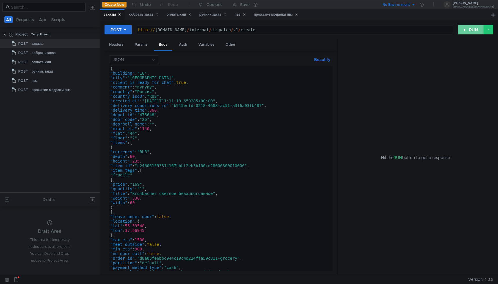
click at [467, 30] on button "RUN" at bounding box center [471, 29] width 26 height 9
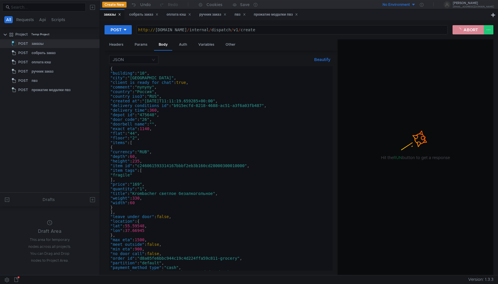
click at [467, 30] on button "ABORT" at bounding box center [467, 29] width 31 height 9
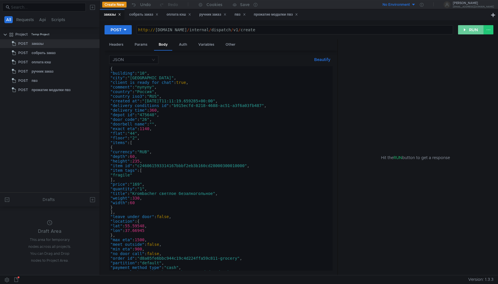
click at [470, 33] on button "RUN" at bounding box center [471, 29] width 26 height 9
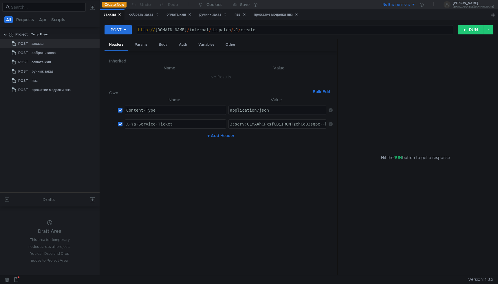
click at [167, 44] on div "Body" at bounding box center [163, 44] width 18 height 11
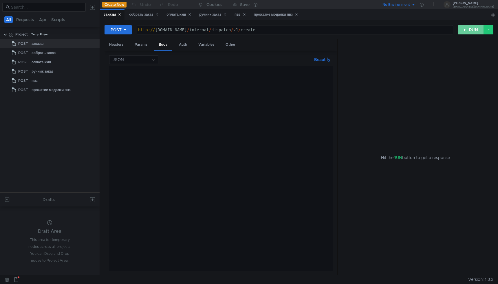
click at [472, 30] on button "RUN" at bounding box center [471, 29] width 26 height 9
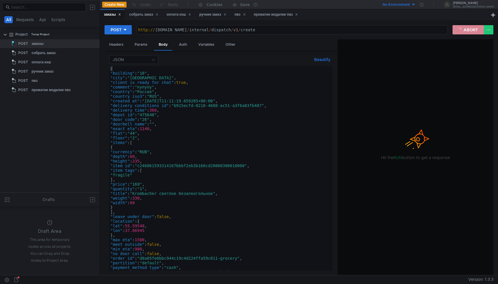
click at [473, 32] on button "ABORT" at bounding box center [467, 29] width 31 height 9
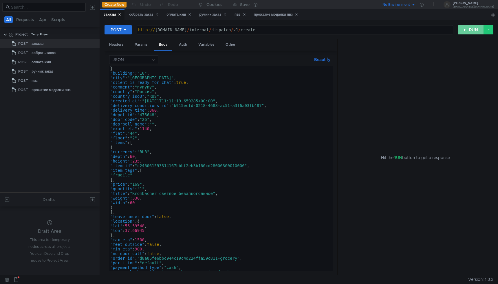
click at [473, 32] on button "RUN" at bounding box center [471, 29] width 26 height 9
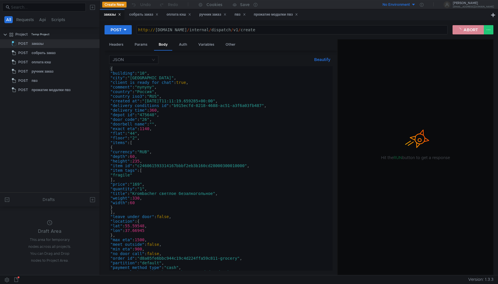
click at [473, 32] on button "ABORT" at bounding box center [467, 29] width 31 height 9
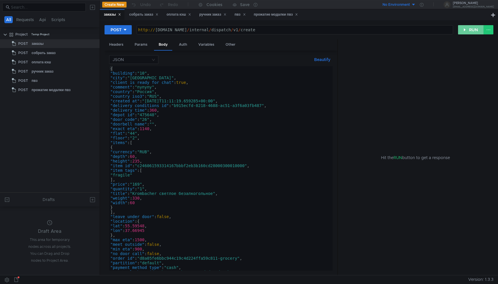
click at [473, 32] on button "RUN" at bounding box center [471, 29] width 26 height 9
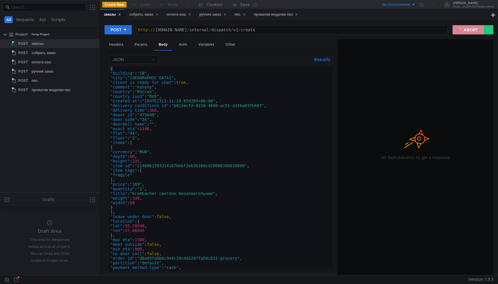
click at [473, 32] on button "ABORT" at bounding box center [467, 29] width 31 height 9
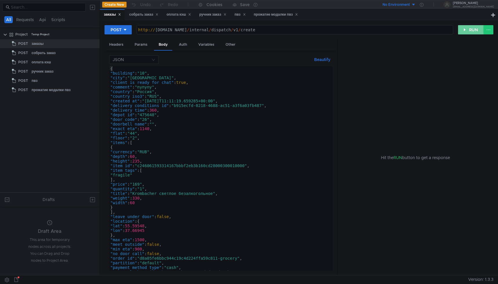
click at [473, 32] on button "RUN" at bounding box center [471, 29] width 26 height 9
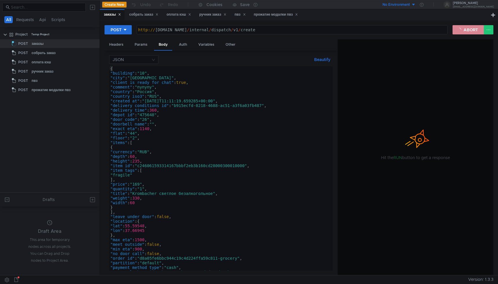
click at [473, 32] on button "ABORT" at bounding box center [467, 29] width 31 height 9
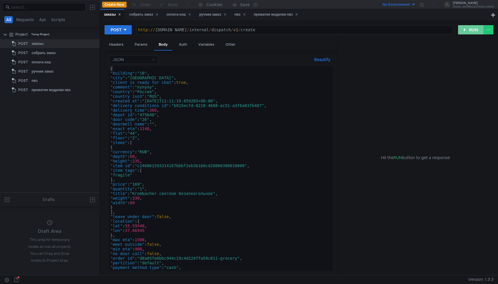
click at [473, 32] on button "RUN" at bounding box center [471, 29] width 26 height 9
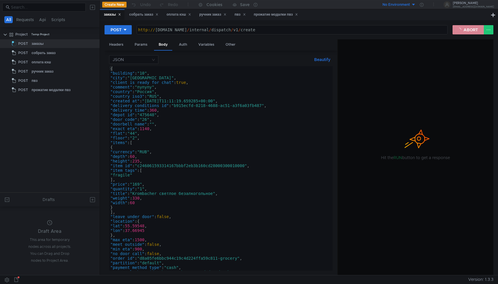
click at [473, 32] on button "ABORT" at bounding box center [467, 29] width 31 height 9
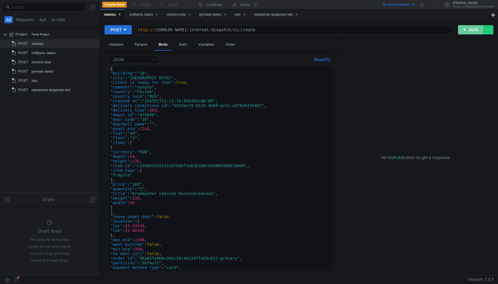
click at [473, 32] on button "RUN" at bounding box center [471, 29] width 26 height 9
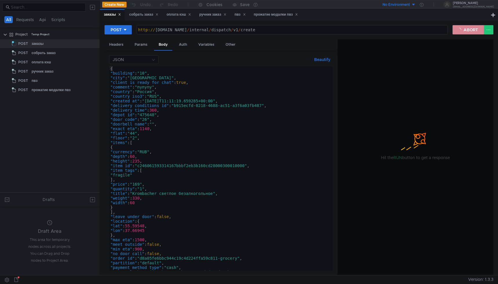
click at [473, 32] on button "ABORT" at bounding box center [467, 29] width 31 height 9
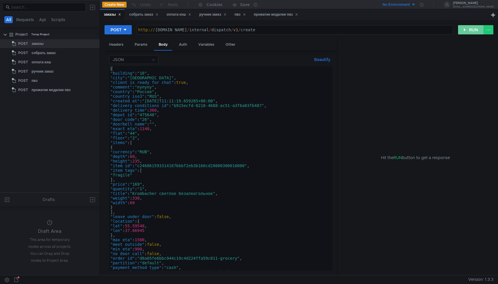
click at [473, 32] on button "RUN" at bounding box center [471, 29] width 26 height 9
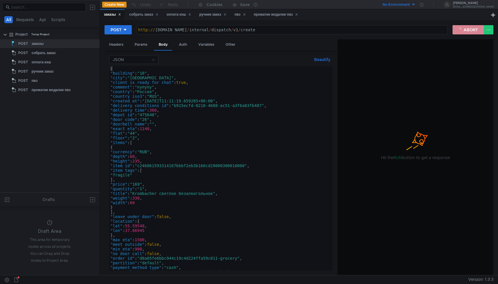
click at [473, 32] on button "ABORT" at bounding box center [467, 29] width 31 height 9
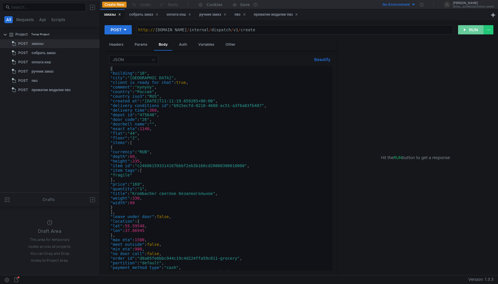
click at [473, 32] on button "RUN" at bounding box center [471, 29] width 26 height 9
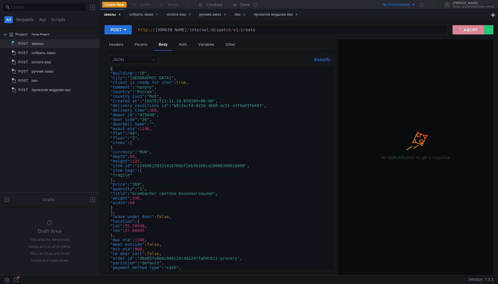
click at [471, 32] on button "ABORT" at bounding box center [467, 29] width 31 height 9
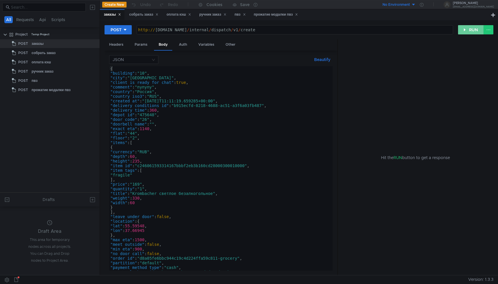
click at [471, 32] on button "RUN" at bounding box center [471, 29] width 26 height 9
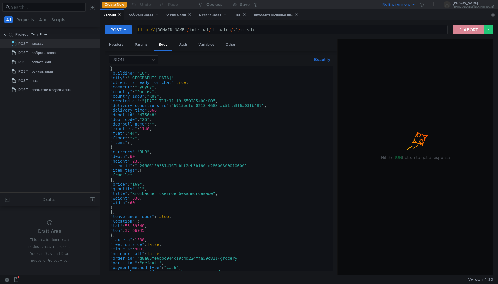
click at [471, 32] on button "ABORT" at bounding box center [467, 29] width 31 height 9
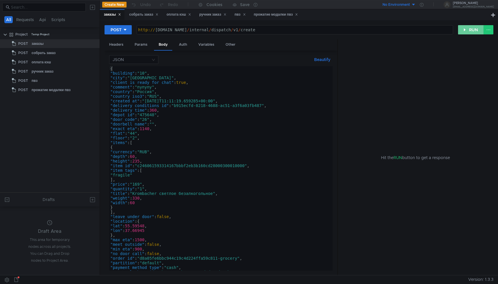
click at [471, 32] on button "RUN" at bounding box center [471, 29] width 26 height 9
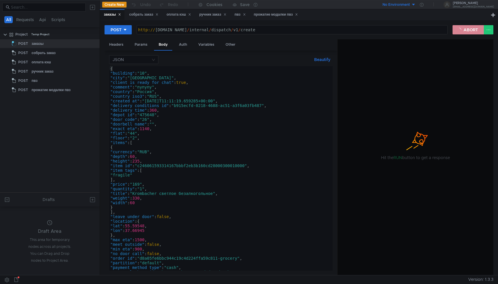
click at [471, 32] on button "ABORT" at bounding box center [467, 29] width 31 height 9
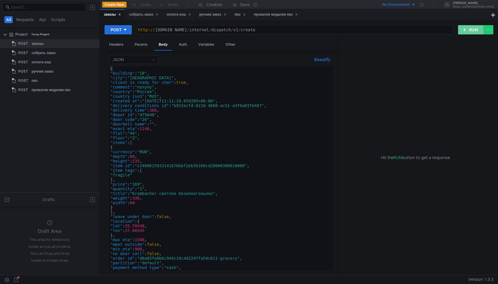
click at [471, 32] on button "RUN" at bounding box center [471, 29] width 26 height 9
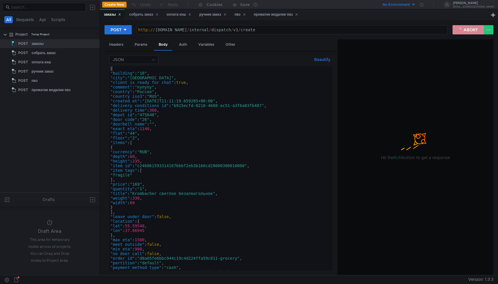
click at [471, 32] on button "ABORT" at bounding box center [467, 29] width 31 height 9
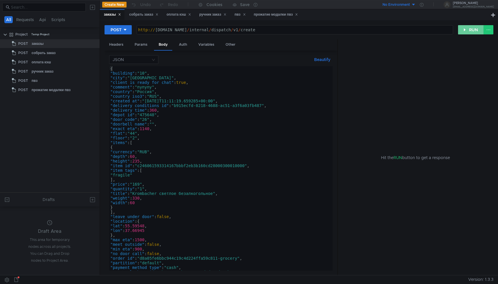
click at [471, 32] on button "RUN" at bounding box center [471, 29] width 26 height 9
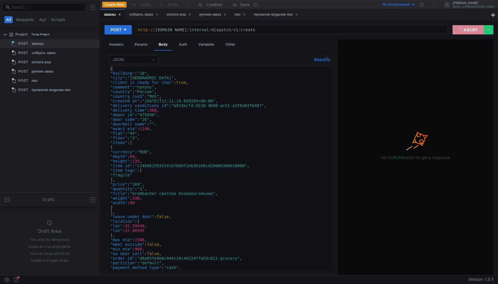
click at [471, 32] on button "ABORT" at bounding box center [467, 29] width 31 height 9
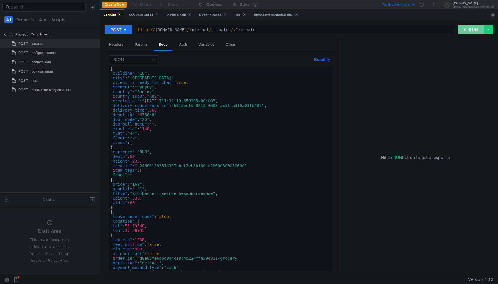
click at [471, 32] on button "RUN" at bounding box center [471, 29] width 26 height 9
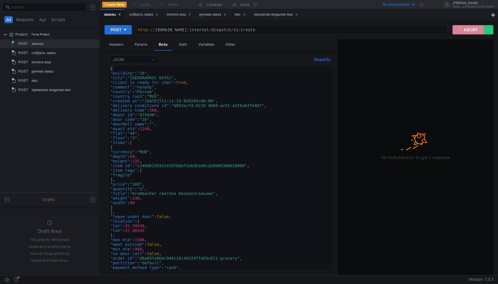
click at [471, 32] on button "ABORT" at bounding box center [467, 29] width 31 height 9
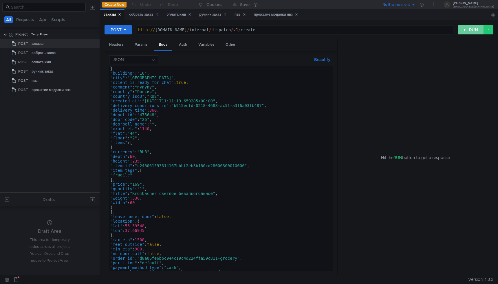
click at [471, 32] on button "RUN" at bounding box center [471, 29] width 26 height 9
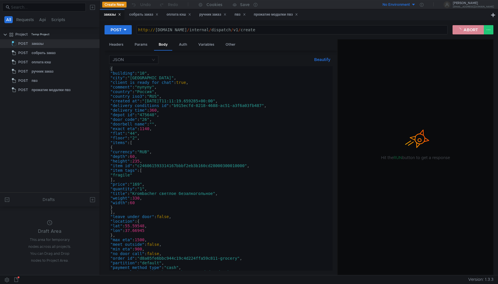
click at [471, 32] on button "ABORT" at bounding box center [467, 29] width 31 height 9
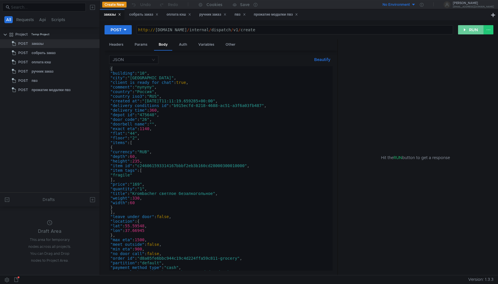
click at [471, 32] on button "RUN" at bounding box center [471, 29] width 26 height 9
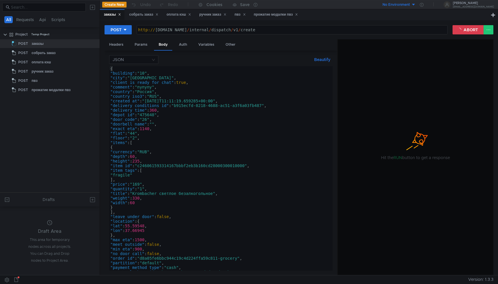
click at [16, 278] on icon at bounding box center [16, 279] width 5 height 5
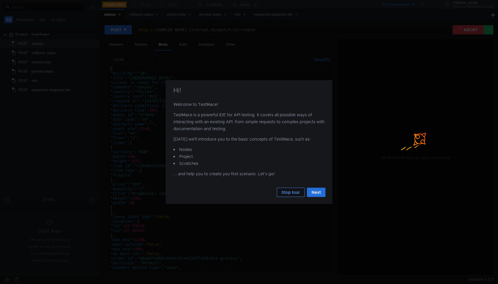
click at [298, 194] on button "Stop tour" at bounding box center [291, 192] width 28 height 9
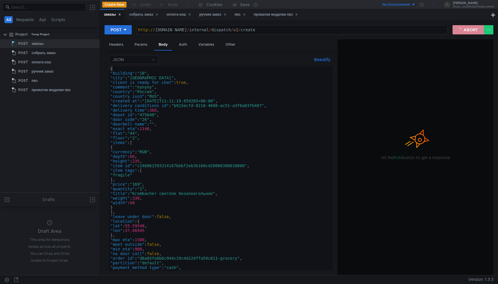
click at [457, 30] on button "ABORT" at bounding box center [467, 29] width 31 height 9
click at [452, 30] on div "POST http:// grocery-dispatch.lavka.tst.yandex.net / internal / dispatch / v1 /…" at bounding box center [278, 30] width 348 height 10
click at [460, 30] on button "ABORT" at bounding box center [467, 29] width 31 height 9
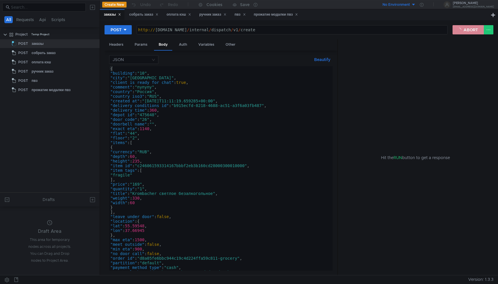
click at [463, 30] on button "ABORT" at bounding box center [467, 29] width 31 height 9
click at [463, 30] on button "RUN" at bounding box center [471, 29] width 26 height 9
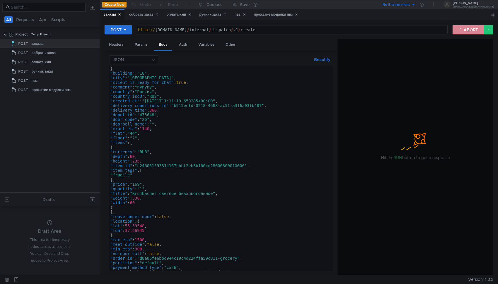
click at [463, 30] on button "ABORT" at bounding box center [467, 29] width 31 height 9
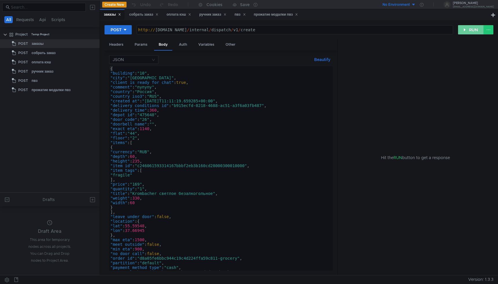
click at [463, 30] on button "RUN" at bounding box center [471, 29] width 26 height 9
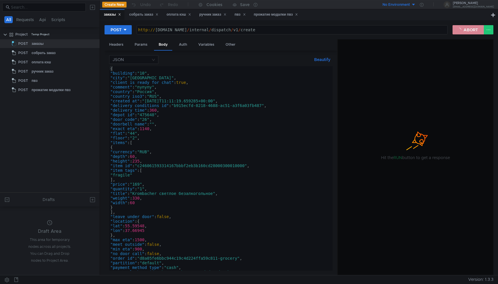
click at [463, 30] on button "ABORT" at bounding box center [467, 29] width 31 height 9
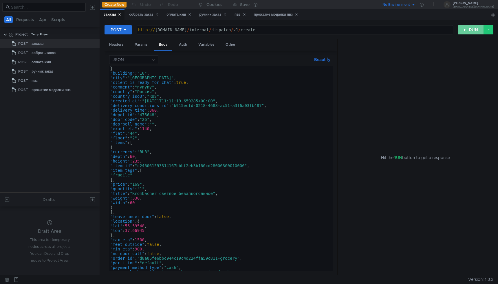
click at [463, 30] on button "RUN" at bounding box center [471, 29] width 26 height 9
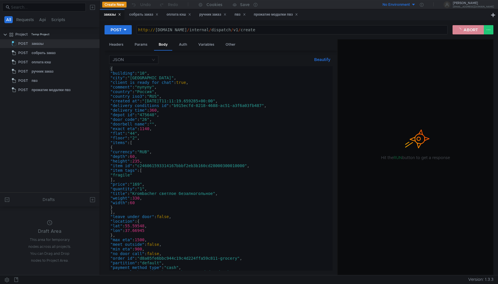
click at [461, 30] on button "ABORT" at bounding box center [467, 29] width 31 height 9
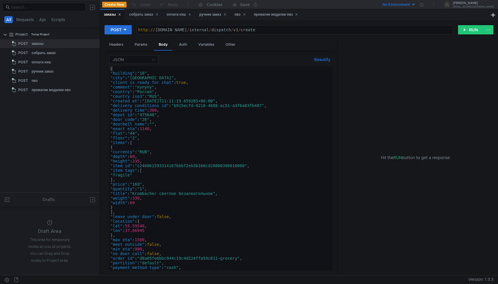
click at [461, 30] on button "RUN" at bounding box center [471, 29] width 26 height 9
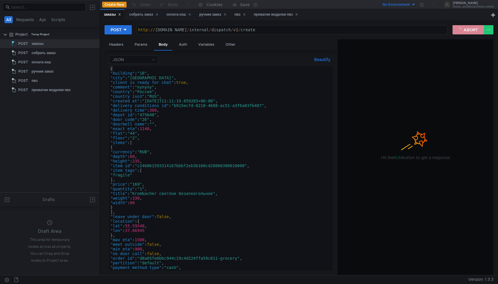
click at [464, 30] on button "ABORT" at bounding box center [467, 29] width 31 height 9
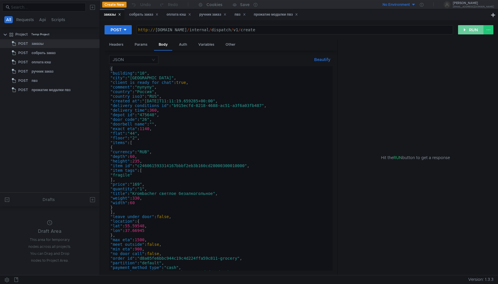
click at [464, 30] on button "RUN" at bounding box center [471, 29] width 26 height 9
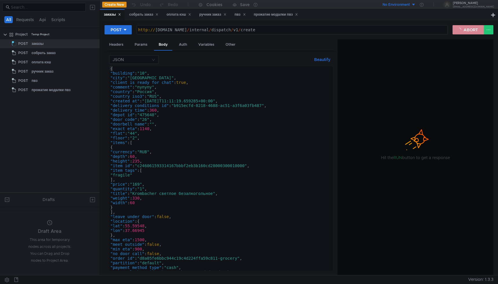
click at [464, 30] on button "ABORT" at bounding box center [467, 29] width 31 height 9
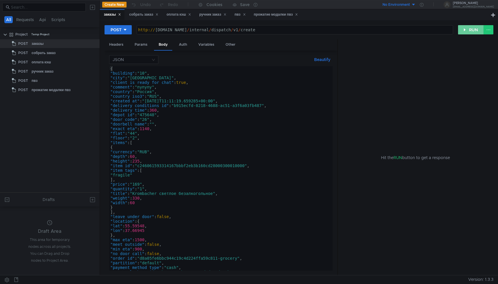
click at [464, 30] on button "RUN" at bounding box center [471, 29] width 26 height 9
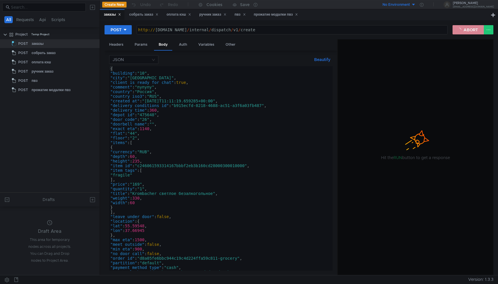
click at [464, 30] on button "ABORT" at bounding box center [467, 29] width 31 height 9
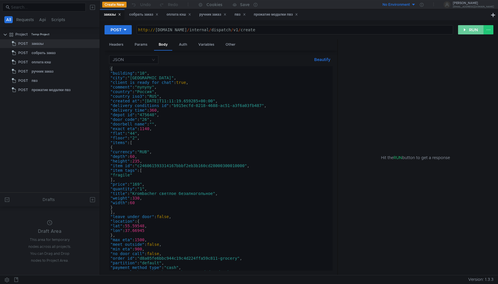
click at [464, 30] on button "RUN" at bounding box center [471, 29] width 26 height 9
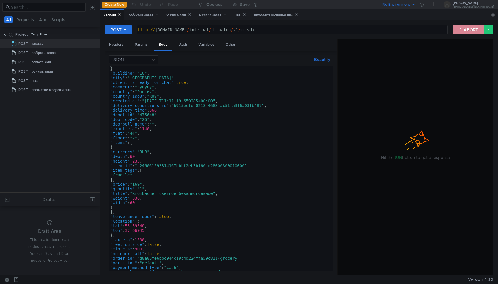
click at [464, 30] on button "ABORT" at bounding box center [467, 29] width 31 height 9
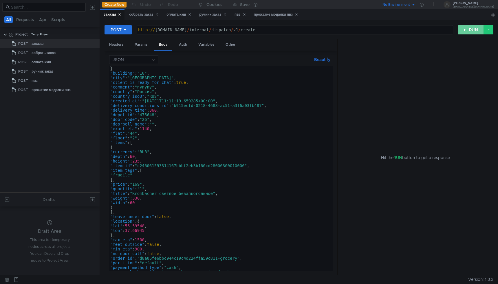
click at [464, 30] on button "RUN" at bounding box center [471, 29] width 26 height 9
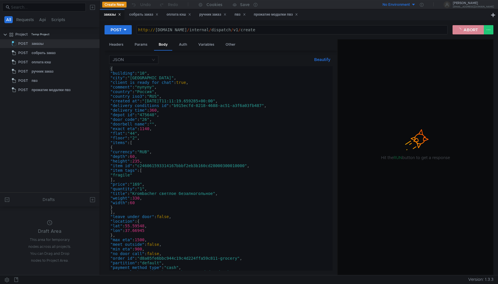
click at [468, 27] on button "ABORT" at bounding box center [467, 29] width 31 height 9
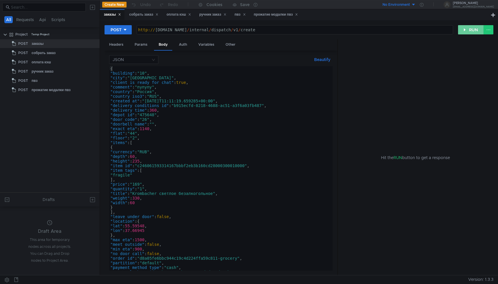
click at [468, 27] on button "RUN" at bounding box center [471, 29] width 26 height 9
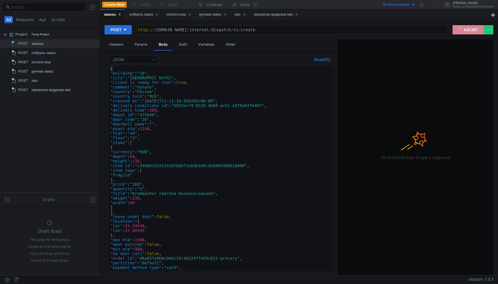
click at [468, 27] on button "ABORT" at bounding box center [467, 29] width 31 height 9
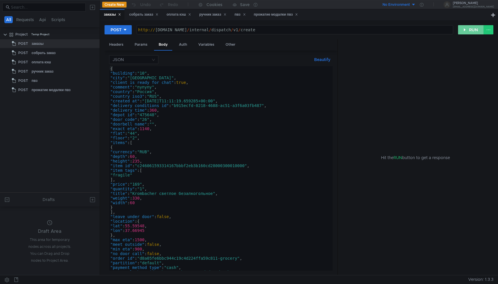
click at [468, 27] on button "RUN" at bounding box center [471, 29] width 26 height 9
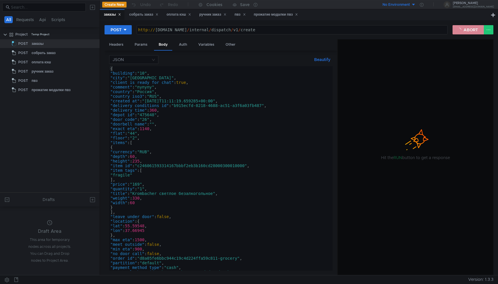
click at [468, 27] on button "ABORT" at bounding box center [467, 29] width 31 height 9
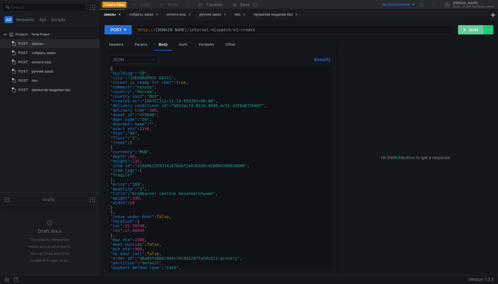
click at [468, 27] on button "RUN" at bounding box center [471, 29] width 26 height 9
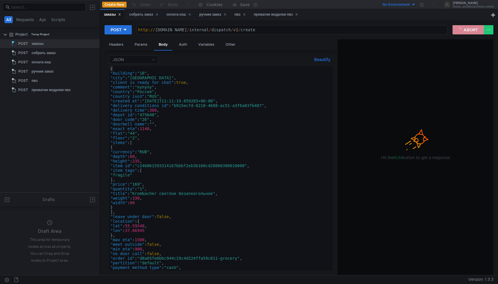
click at [468, 27] on button "ABORT" at bounding box center [467, 29] width 31 height 9
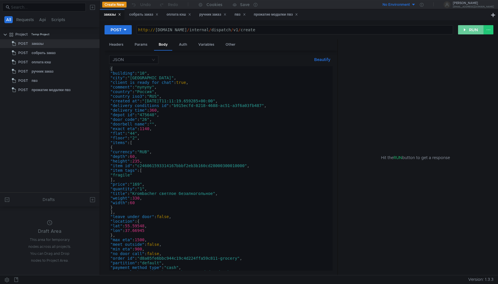
click at [468, 27] on button "RUN" at bounding box center [471, 29] width 26 height 9
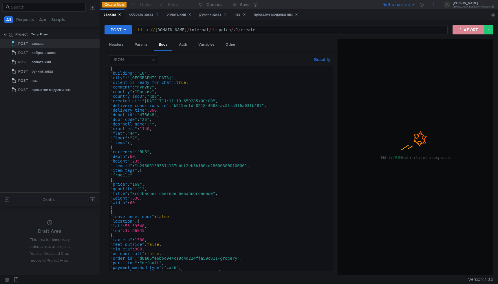
click at [468, 27] on button "ABORT" at bounding box center [467, 29] width 31 height 9
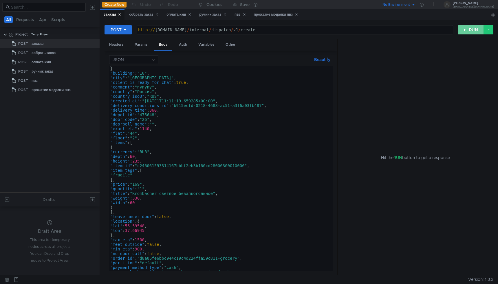
click at [468, 29] on button "RUN" at bounding box center [471, 29] width 26 height 9
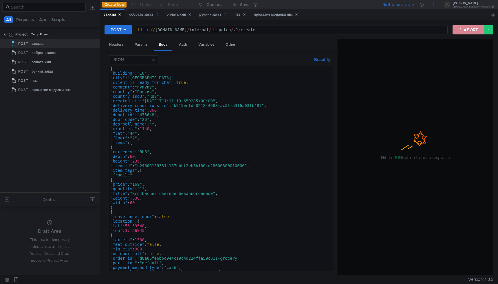
click at [468, 29] on button "ABORT" at bounding box center [467, 29] width 31 height 9
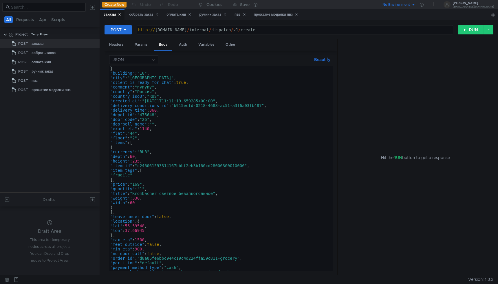
click at [466, 36] on div "POST http:// [DOMAIN_NAME] / internal / dispatch / v1 / create הההההההההההההההה…" at bounding box center [298, 32] width 389 height 14
click at [470, 30] on button "RUN" at bounding box center [471, 29] width 26 height 9
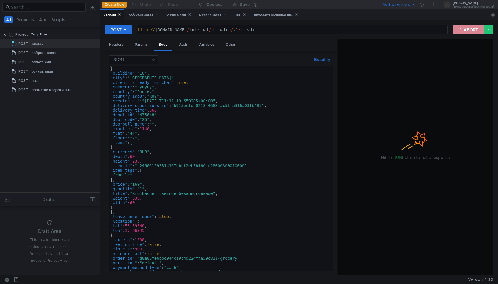
click at [470, 30] on button "ABORT" at bounding box center [467, 29] width 31 height 9
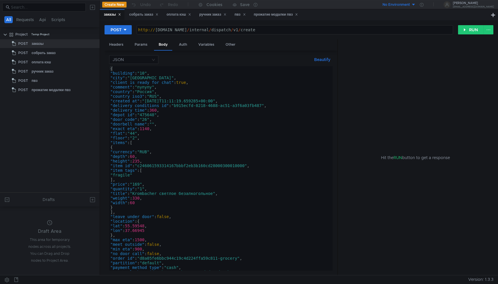
click at [470, 30] on button "RUN" at bounding box center [471, 29] width 26 height 9
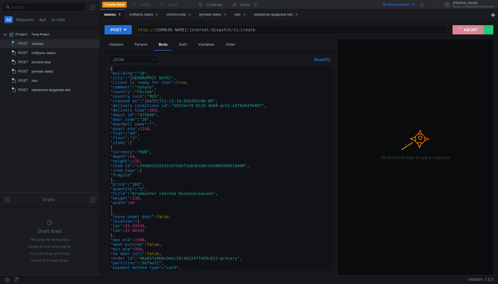
click at [470, 30] on button "ABORT" at bounding box center [467, 29] width 31 height 9
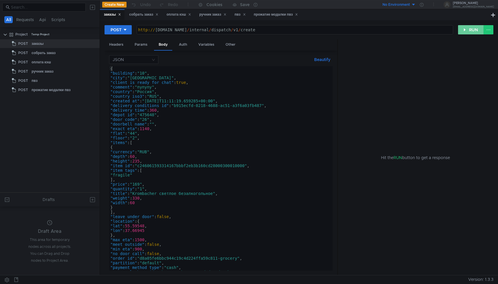
click at [470, 30] on button "RUN" at bounding box center [471, 29] width 26 height 9
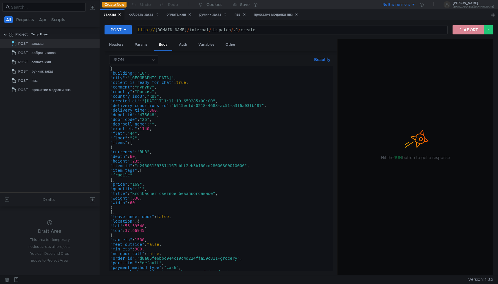
click at [470, 30] on button "ABORT" at bounding box center [467, 29] width 31 height 9
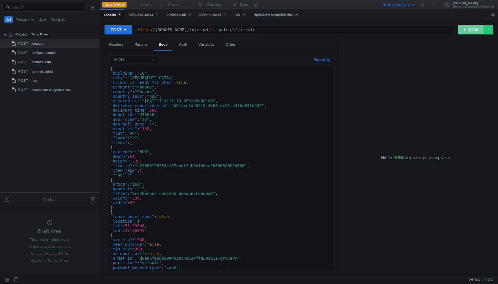
click at [470, 30] on button "RUN" at bounding box center [471, 29] width 26 height 9
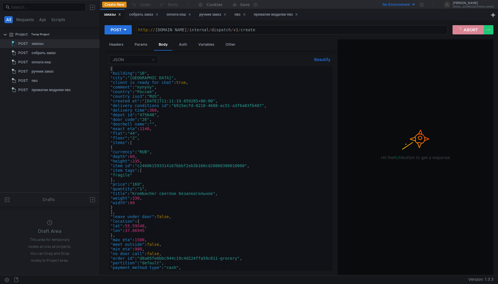
click at [470, 30] on button "ABORT" at bounding box center [467, 29] width 31 height 9
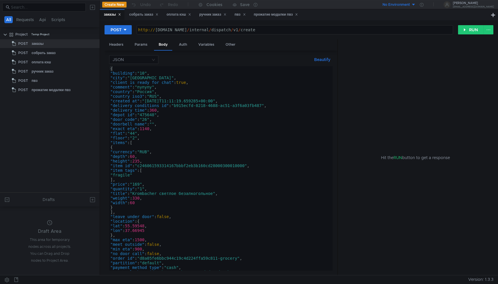
click at [185, 157] on div "{ "building" : "10" , "city" : "[GEOGRAPHIC_DATA]" , "client_is_ready_for_chat"…" at bounding box center [219, 173] width 221 height 214
type textarea ""zone_type": "pedestrian" }"
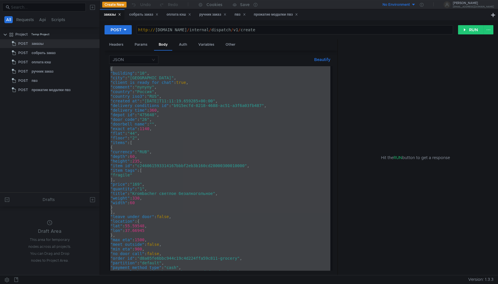
click at [304, 31] on div "http:// [DOMAIN_NAME] / internal / dispatch / v1 / create" at bounding box center [295, 34] width 316 height 14
type textarea "[URL][DOMAIN_NAME]"
click at [304, 31] on div "http:// [DOMAIN_NAME] / internal / dispatch / v1 / create" at bounding box center [295, 34] width 316 height 14
click at [119, 45] on div "Headers" at bounding box center [115, 44] width 23 height 11
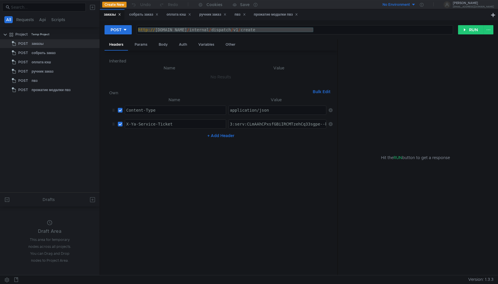
click at [205, 115] on div "Content-Type הההההההההההההההההההההההההההההההההההההההההההההההההההההההההההההההההה…" at bounding box center [175, 110] width 101 height 9
type textarea "Content-Type"
click at [205, 113] on div "Content-Type" at bounding box center [175, 115] width 101 height 14
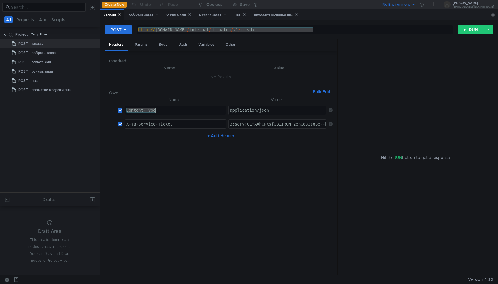
click at [205, 113] on div "Content-Type" at bounding box center [175, 115] width 101 height 14
type textarea "application/json"
click at [269, 110] on div "application/json" at bounding box center [278, 115] width 98 height 14
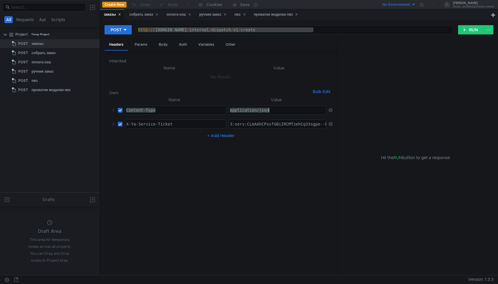
type textarea "3:serv:CLmAAhCPxsfGBiIRCMTzehCq33sgpe--kaXU_gE:IU4ADu1G9BBPR3S8aExJR9rw6V7qebzr…"
click at [283, 120] on div "3:serv:CLmAAhCPxsfGBiIRCMTzehCq33sgpe--kaXU_gE:IU4ADu1G9BBPR3S8aExJR9rw6V7qebzr…" at bounding box center [277, 124] width 97 height 9
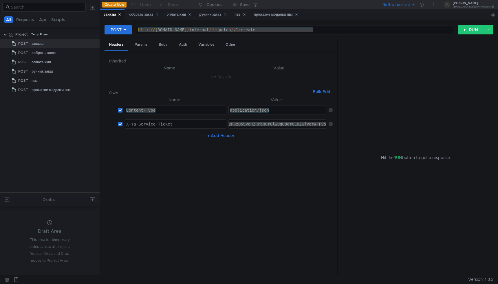
type textarea "X-Ya-Service-Ticket"
click at [178, 128] on div "X-Ya-Service-Ticket" at bounding box center [175, 129] width 101 height 14
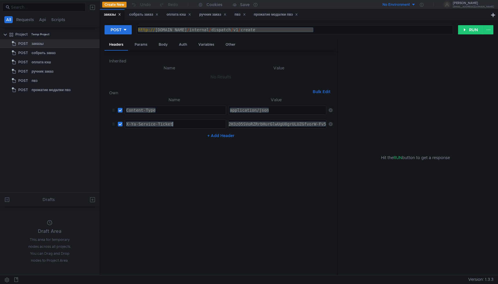
click at [178, 111] on div "Content-Type" at bounding box center [175, 115] width 101 height 14
click at [255, 110] on div "application/json" at bounding box center [278, 115] width 98 height 14
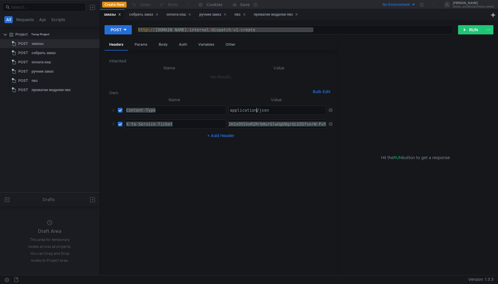
click at [255, 110] on div "application/json" at bounding box center [278, 115] width 98 height 14
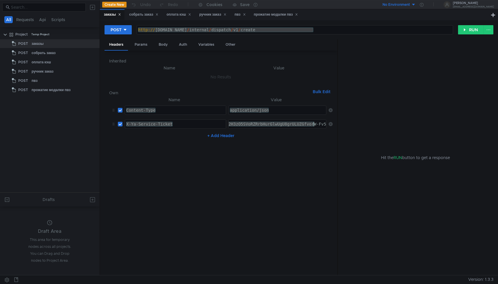
click at [141, 14] on div "собрать заказ" at bounding box center [143, 15] width 29 height 6
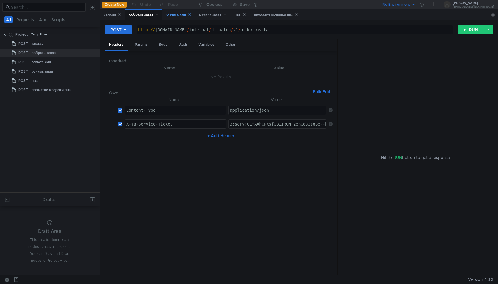
click at [169, 16] on div "оплата кэш" at bounding box center [178, 15] width 25 height 6
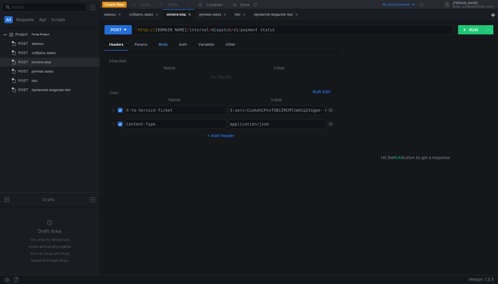
click at [168, 46] on div "Body" at bounding box center [163, 44] width 18 height 11
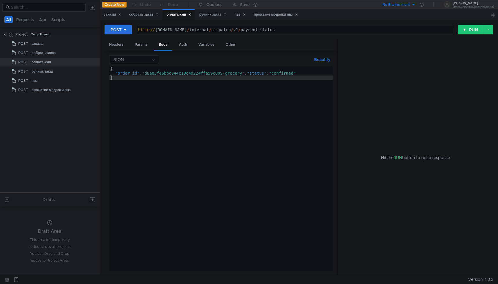
type textarea "[URL][DOMAIN_NAME]"
click at [276, 31] on div "http:// grocery-dispatch.lavka.tst.yandex.net / internal / dispatch / v1 / paym…" at bounding box center [295, 34] width 316 height 14
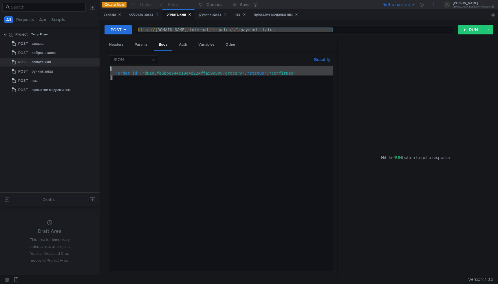
drag, startPoint x: 123, startPoint y: 78, endPoint x: 102, endPoint y: 66, distance: 24.8
click at [102, 66] on div "POST http://grocery-dispatch.lavka.tst.yandex.net/internal/dispatch/v1/payment_…" at bounding box center [299, 147] width 398 height 255
type textarea "{ "order_id": "d8a05fe6bbc944c19c4d224ffa59c809-grocery", "status": "confirmed""
click at [284, 35] on div "http://grocery-dispatch.lavka.tst.yandex.net/internal/dispatch/v1/payment_statu…" at bounding box center [294, 30] width 317 height 10
click at [288, 33] on div "http:// grocery-dispatch.lavka.tst.yandex.net / internal / dispatch / v1 / paym…" at bounding box center [295, 34] width 316 height 14
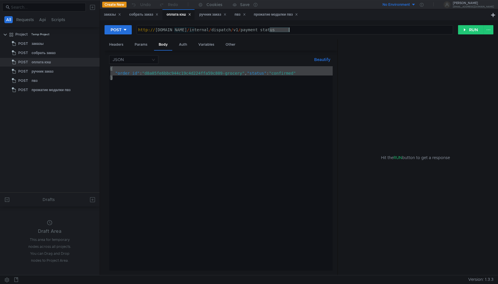
click at [288, 33] on div "http:// grocery-dispatch.lavka.tst.yandex.net / internal / dispatch / v1 / paym…" at bounding box center [295, 34] width 316 height 14
click at [203, 15] on div "ручник заказ" at bounding box center [212, 15] width 27 height 6
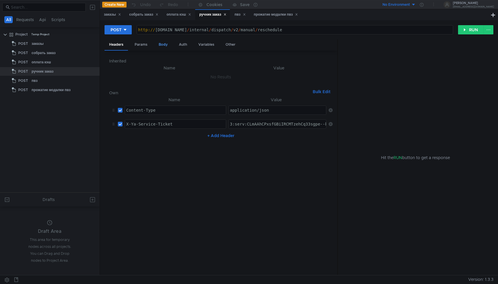
click at [166, 45] on div "Body" at bounding box center [163, 44] width 18 height 11
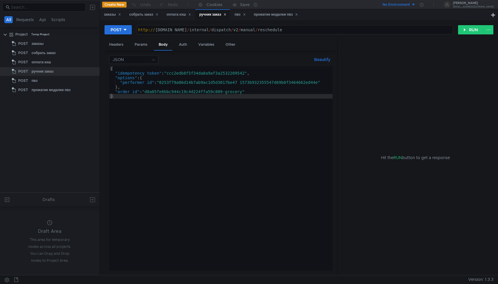
click at [224, 92] on div "{ "idempotency_token" : "ccc2edb8f5f34da8a9af3a2532209542" , "options" : { "per…" at bounding box center [220, 173] width 223 height 214
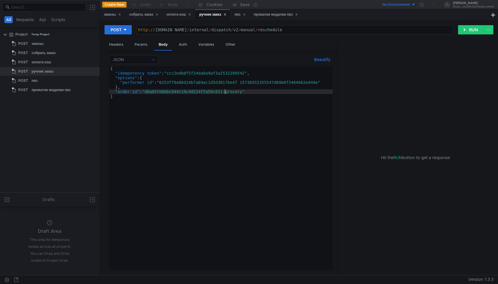
scroll to position [0, 8]
type textarea ""order_id": "d8a05fe6bbc944c19c4d224ffa59c811-grocery""
click at [471, 27] on button "RUN" at bounding box center [471, 29] width 26 height 9
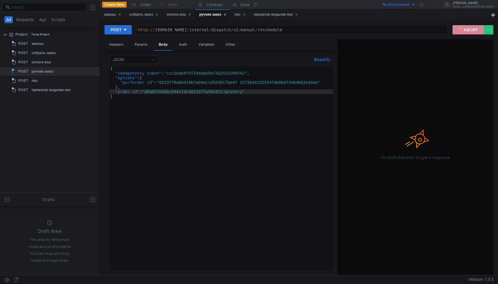
click at [463, 33] on button "ABORT" at bounding box center [467, 29] width 31 height 9
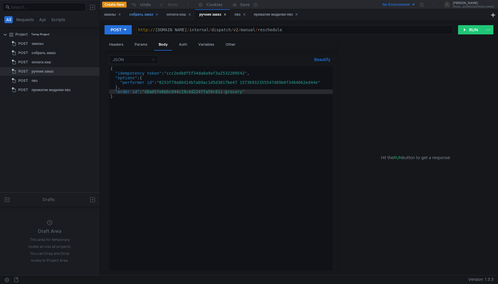
click at [138, 13] on div "собрать заказ" at bounding box center [143, 15] width 29 height 6
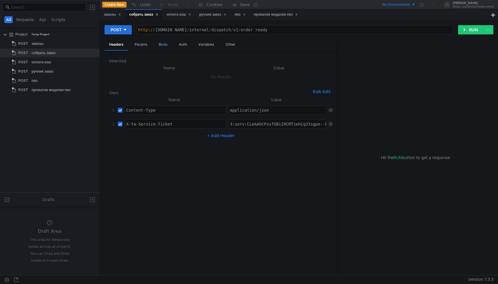
click at [160, 47] on div "Body" at bounding box center [163, 44] width 18 height 11
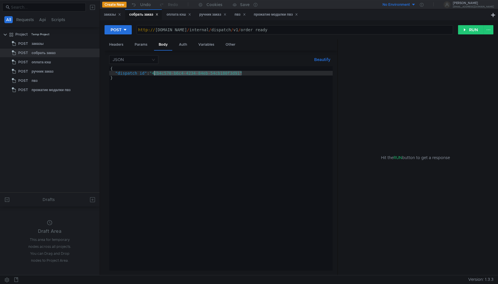
drag, startPoint x: 241, startPoint y: 74, endPoint x: 154, endPoint y: 74, distance: 87.4
click at [154, 74] on div "{ "dispatch_id" : "42b4c570-b6c4-4234-84eb-54cb180f3d91" }" at bounding box center [220, 173] width 223 height 214
paste textarea "1d3d77b9-b105-4937-a8ed-a4a48b0cdee3"
type textarea ""dispatch_id": "1d3d77b9-b105-4937-a8ed-a4a48b0cdee3""
click at [465, 31] on button "RUN" at bounding box center [471, 29] width 26 height 9
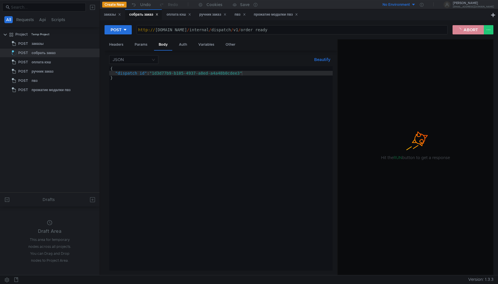
click at [463, 33] on button "ABORT" at bounding box center [467, 29] width 31 height 9
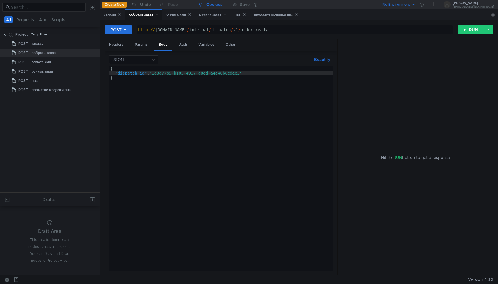
click at [215, 9] on div "Cookies" at bounding box center [210, 4] width 32 height 9
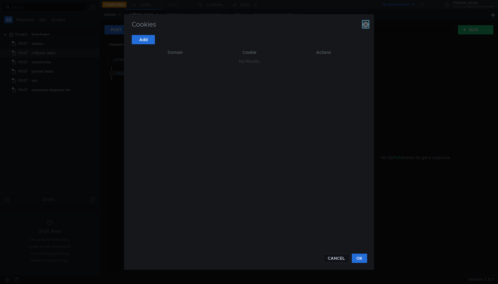
click at [364, 23] on icon "button" at bounding box center [366, 25] width 6 height 6
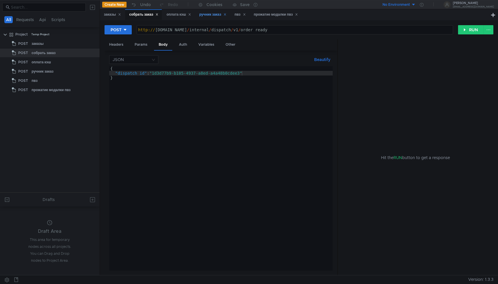
click at [214, 14] on div "ручник заказ" at bounding box center [212, 15] width 27 height 6
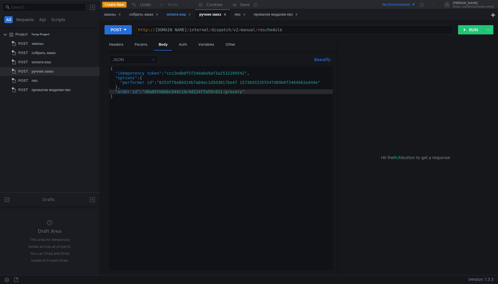
click at [175, 15] on div "оплата кэш" at bounding box center [178, 15] width 25 height 6
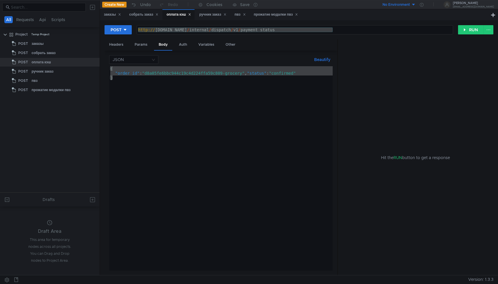
click at [224, 73] on div "{ "order_id" : "d8a05fe6bbc944c19c4d224ffa59c809-grocery" , "status" : "confirm…" at bounding box center [220, 173] width 223 height 214
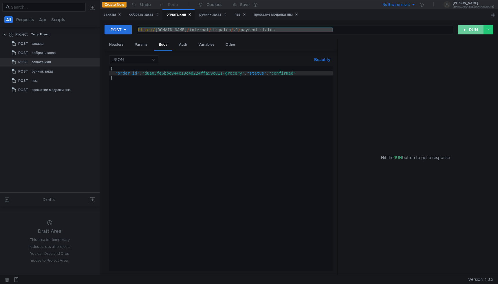
type textarea ""order_id": "d8a05fe6bbc944c19c4d224ffa59c811-grocery", "status": "confirmed""
click at [470, 30] on button "RUN" at bounding box center [471, 29] width 26 height 9
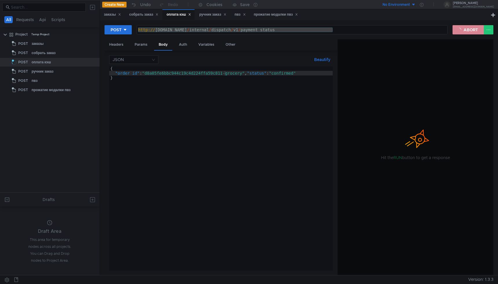
click at [472, 31] on button "ABORT" at bounding box center [467, 29] width 31 height 9
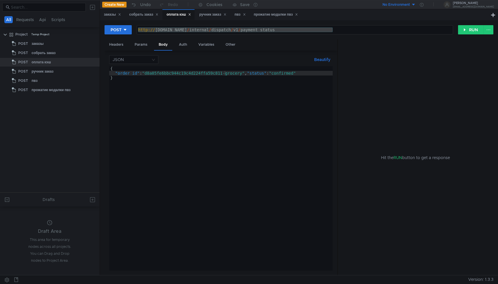
scroll to position [0, 8]
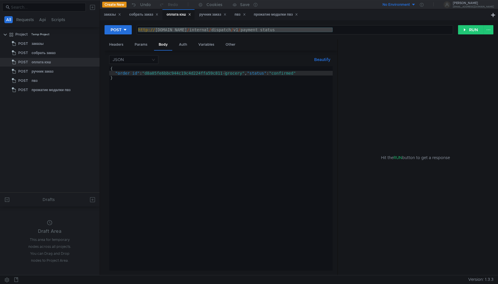
scroll to position [0, 8]
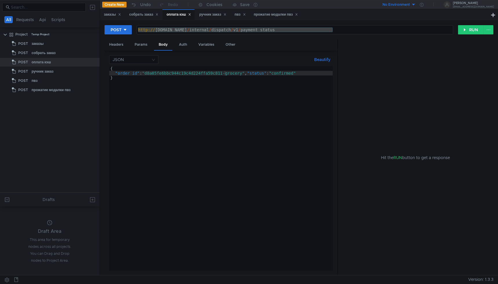
scroll to position [0, 8]
